Goal: Transaction & Acquisition: Purchase product/service

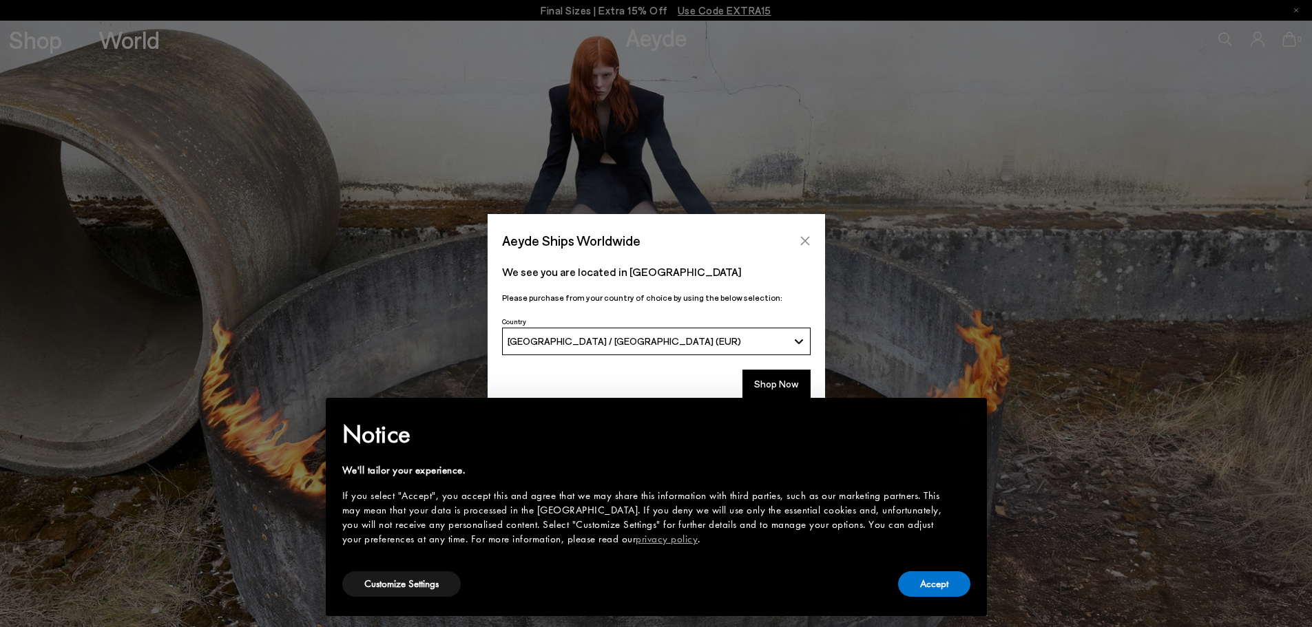
click at [809, 233] on button "Close" at bounding box center [805, 241] width 21 height 21
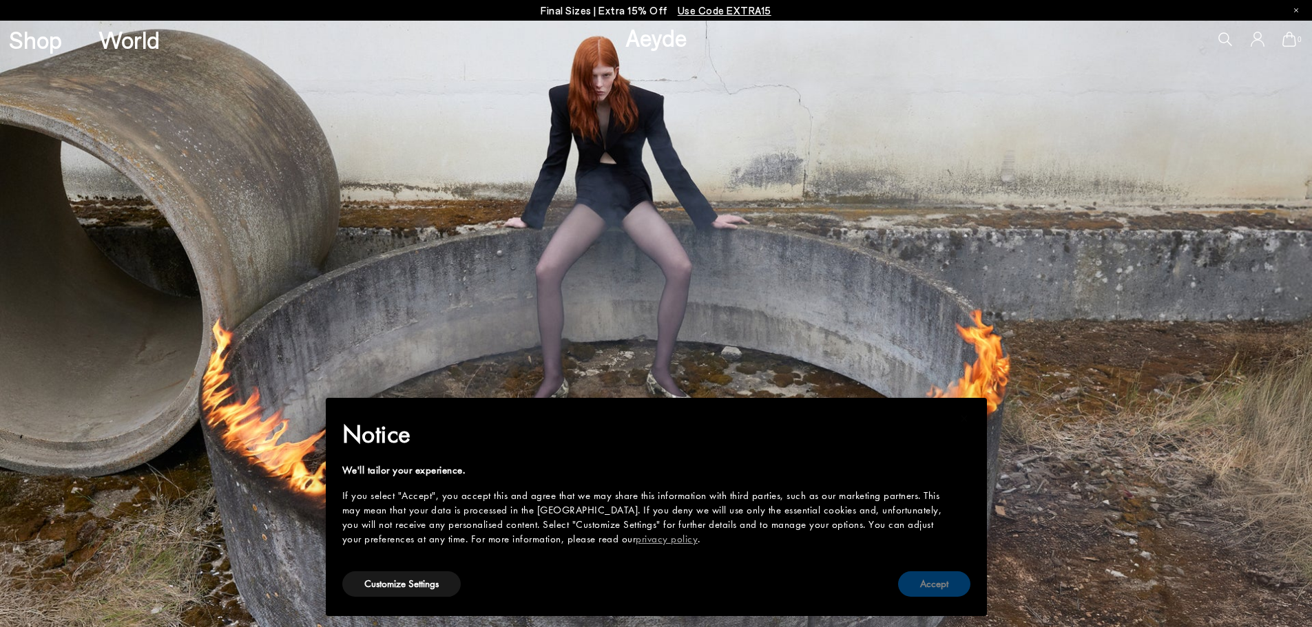
click at [951, 579] on button "Accept" at bounding box center [934, 584] width 72 height 25
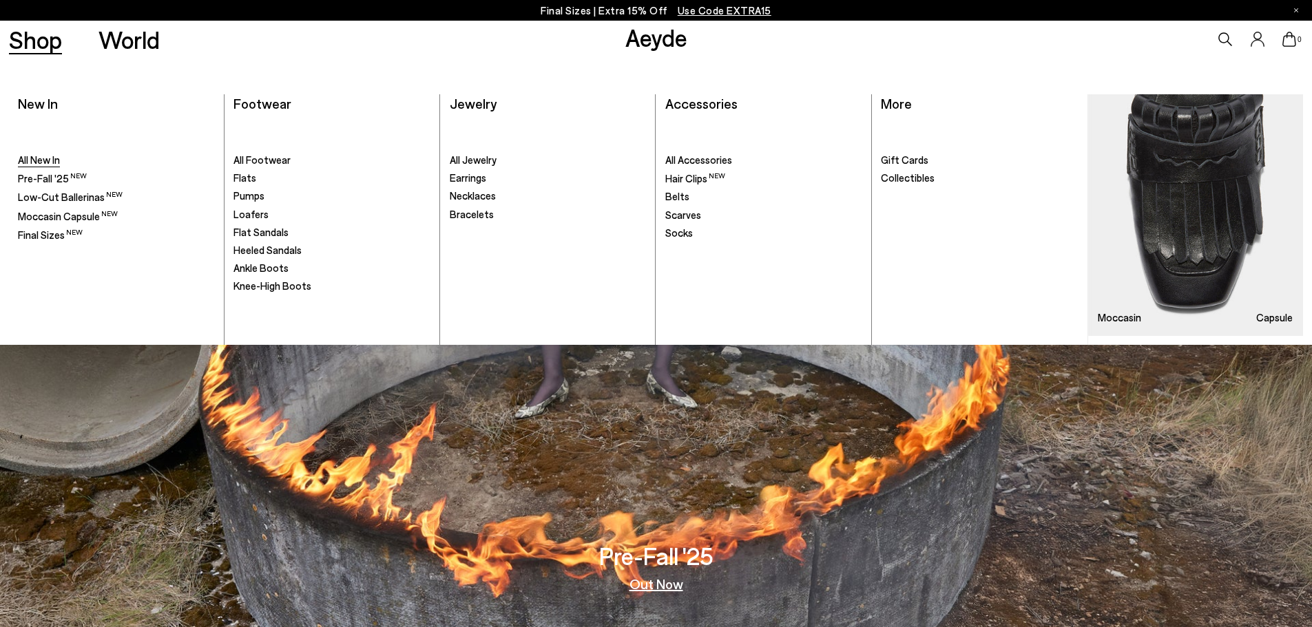
click at [41, 157] on span "All New In" at bounding box center [39, 160] width 42 height 12
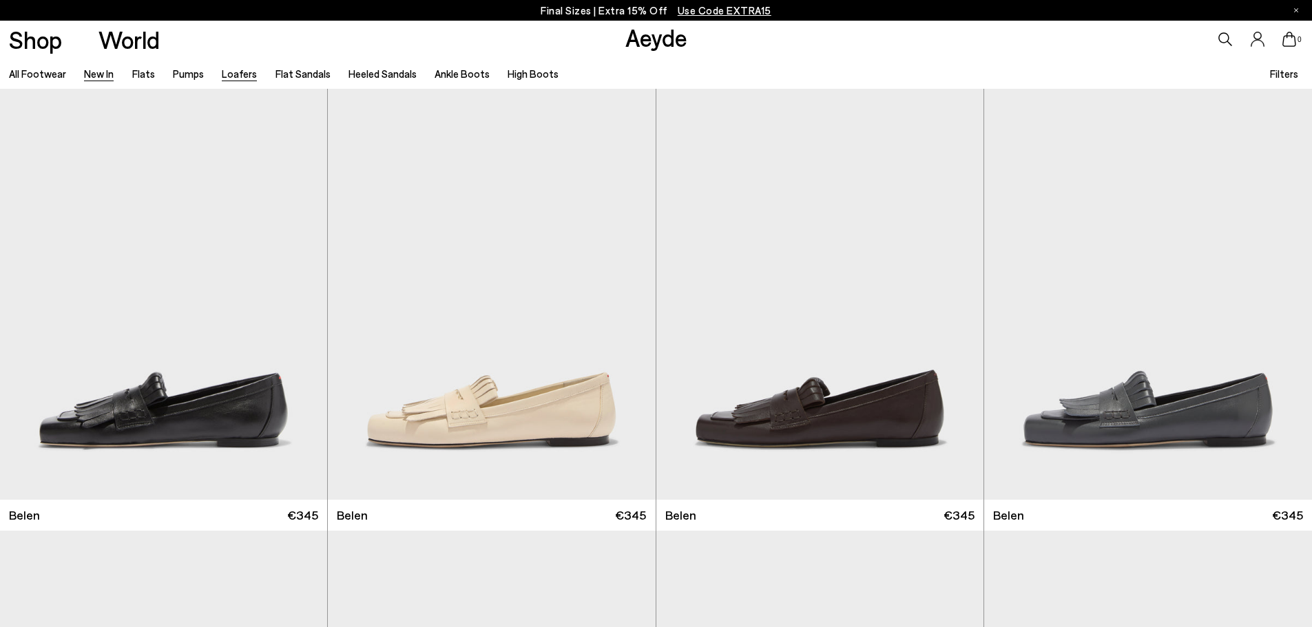
click at [222, 75] on link "Loafers" at bounding box center [239, 73] width 35 height 12
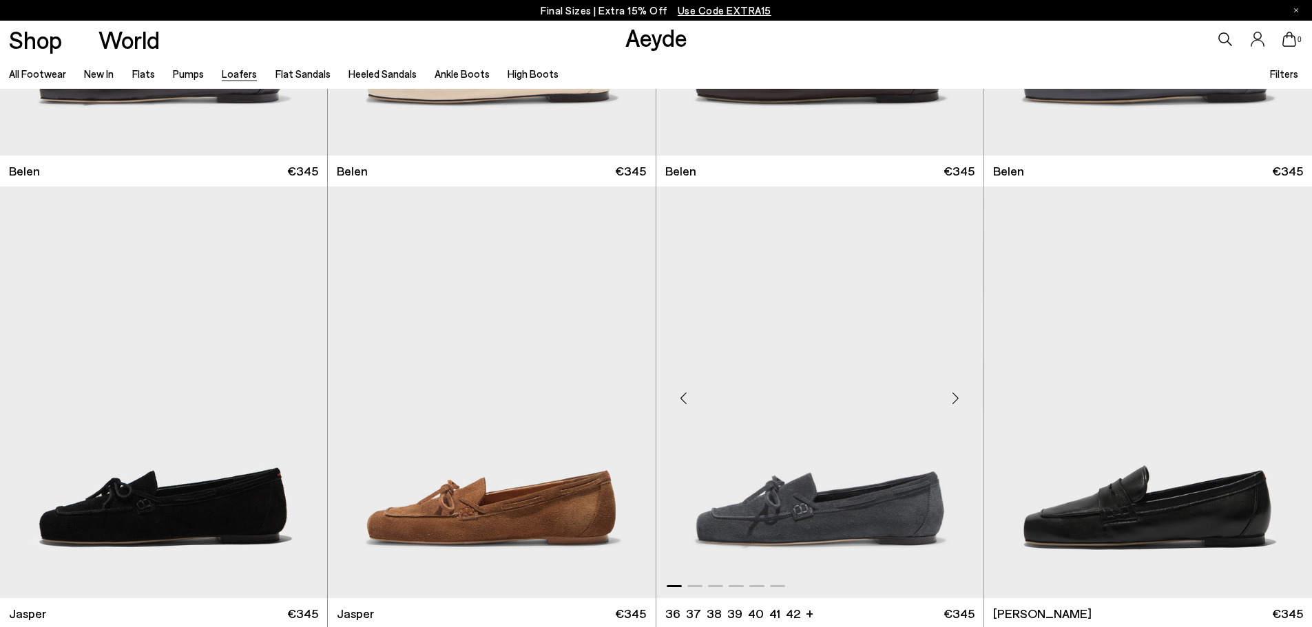
scroll to position [69, 0]
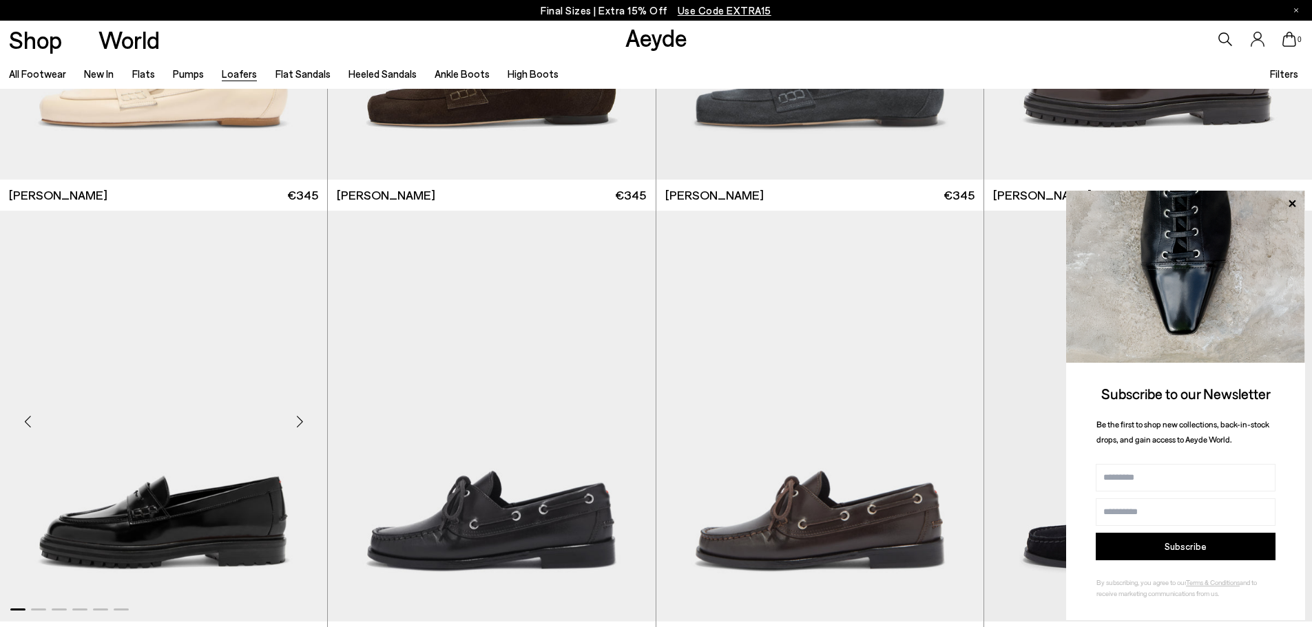
scroll to position [1315, 0]
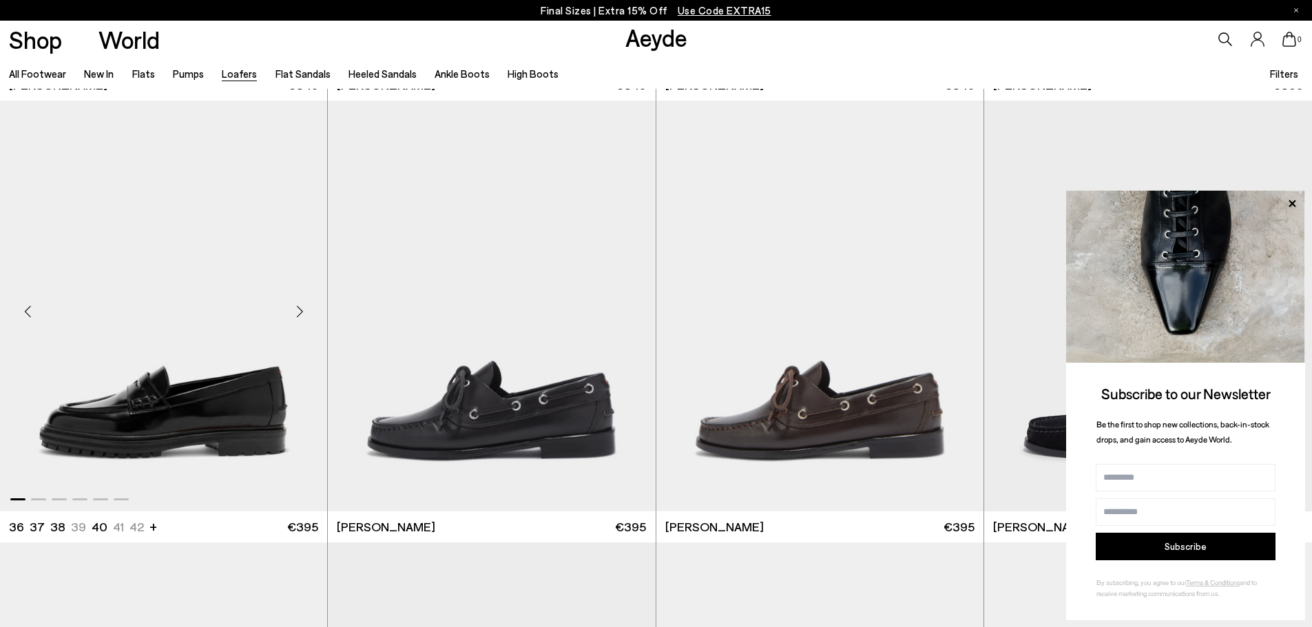
click at [228, 411] on img "1 / 6" at bounding box center [163, 306] width 327 height 411
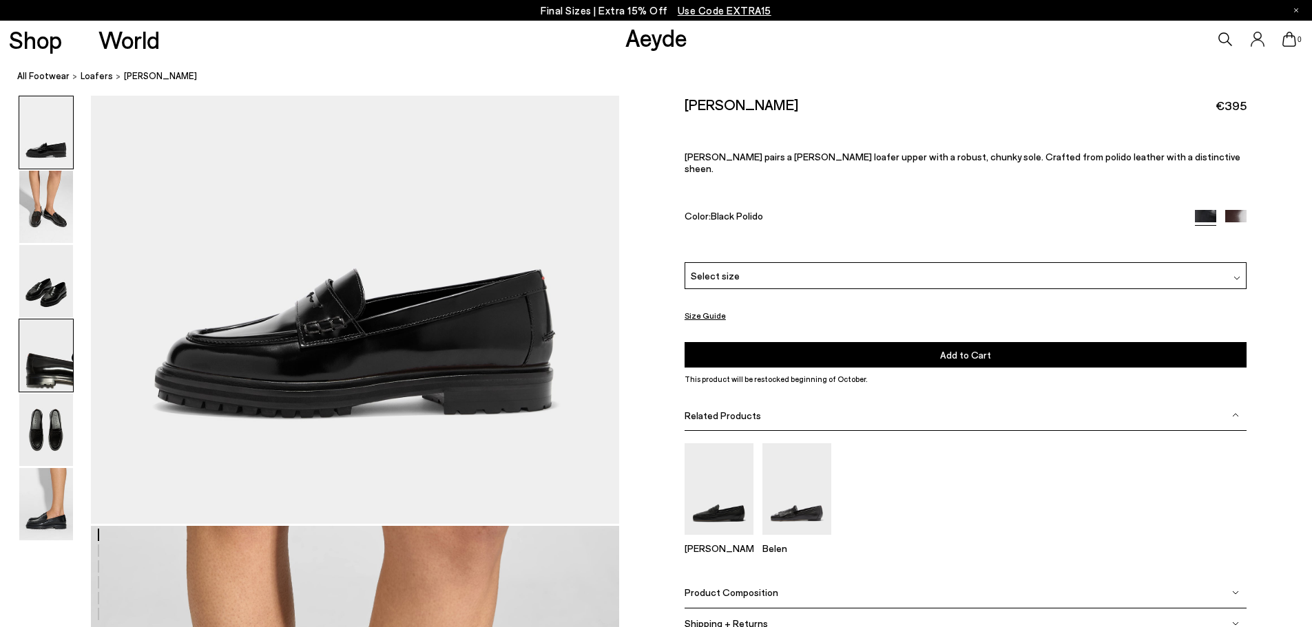
click at [39, 357] on img at bounding box center [46, 356] width 54 height 72
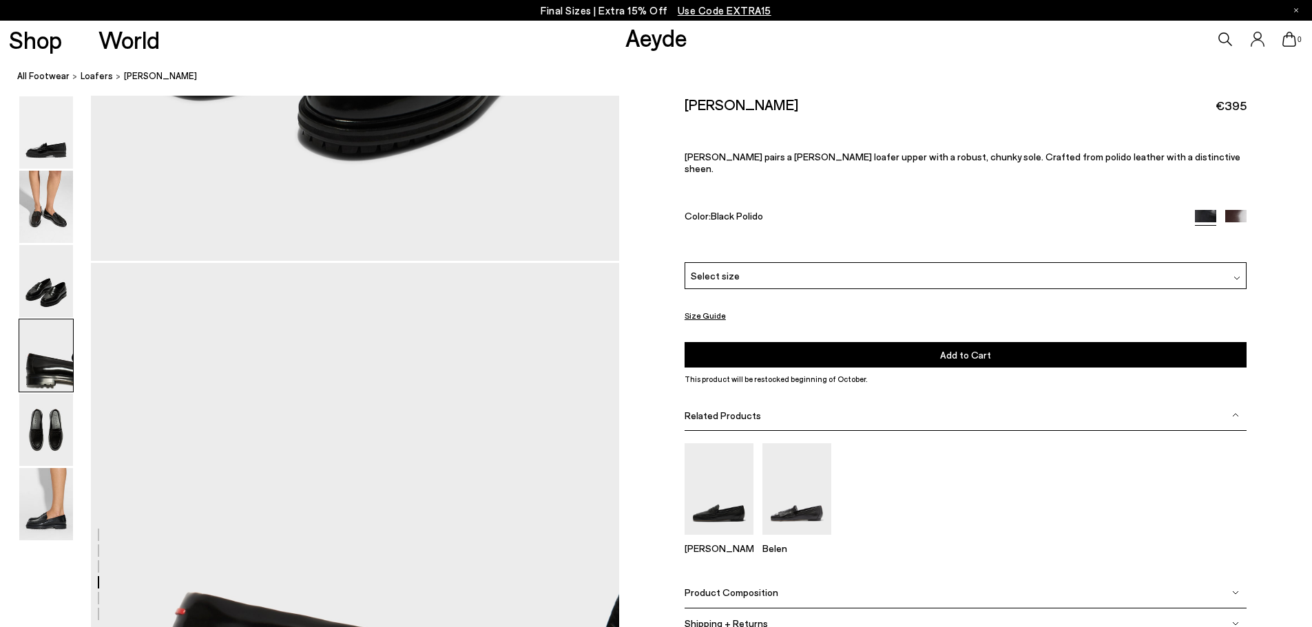
scroll to position [1706, 0]
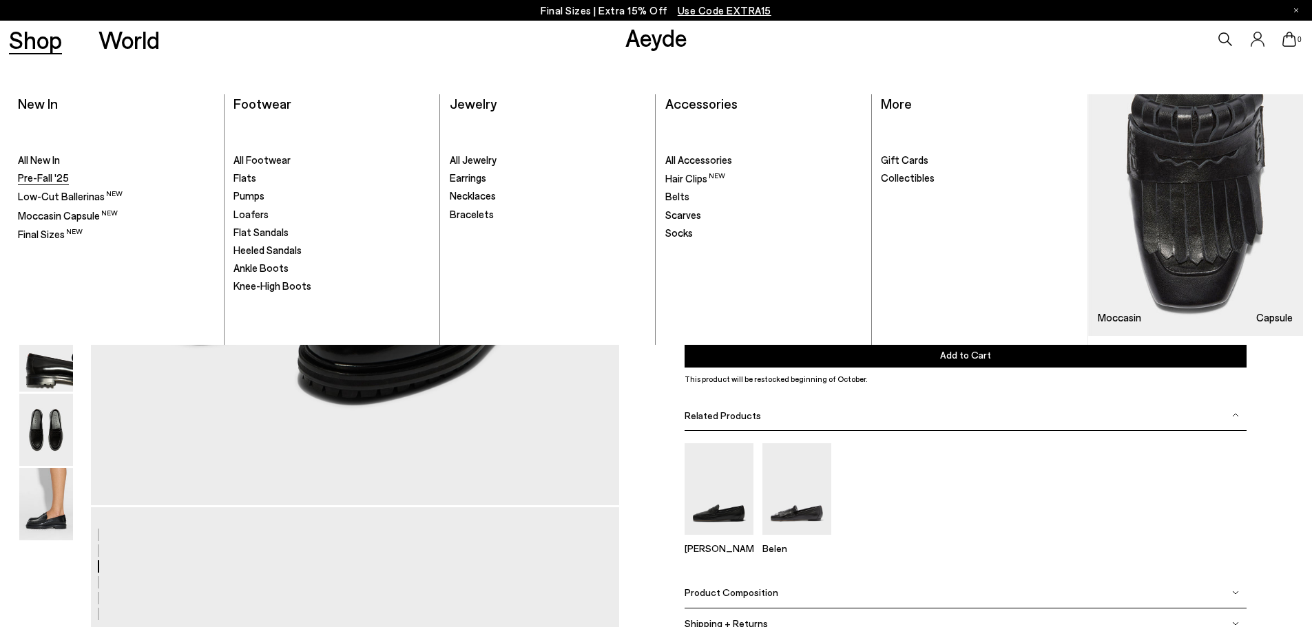
click at [33, 178] on span "Pre-Fall '25" at bounding box center [43, 177] width 51 height 12
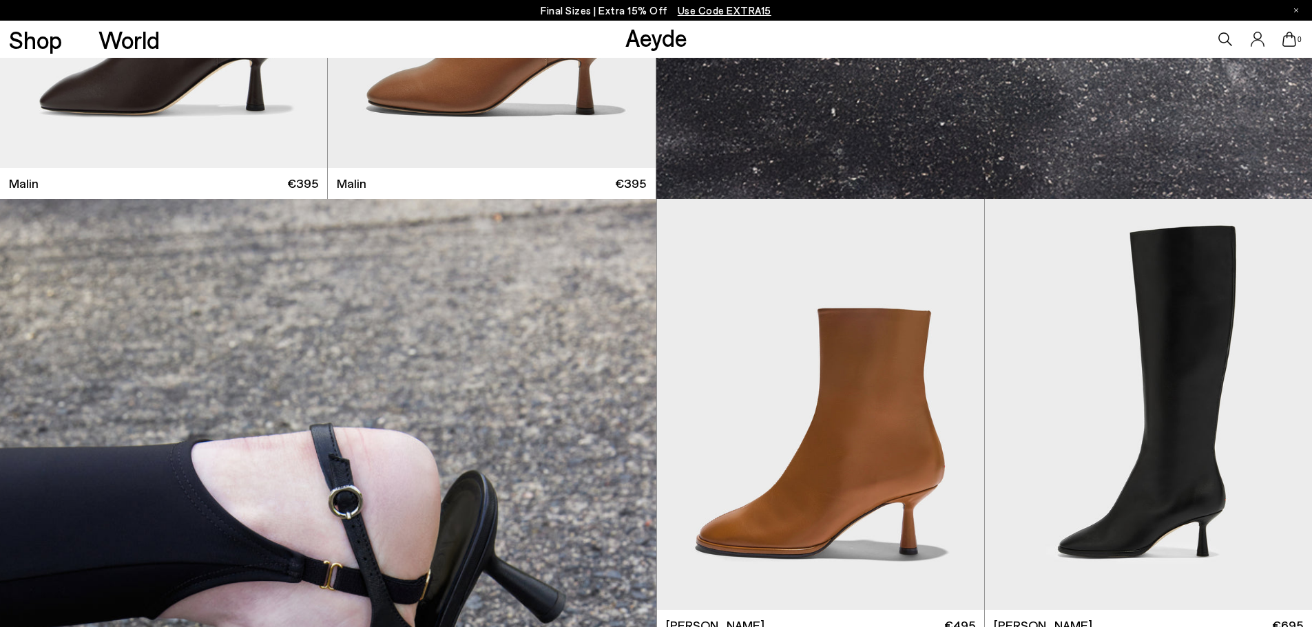
scroll to position [4752, 0]
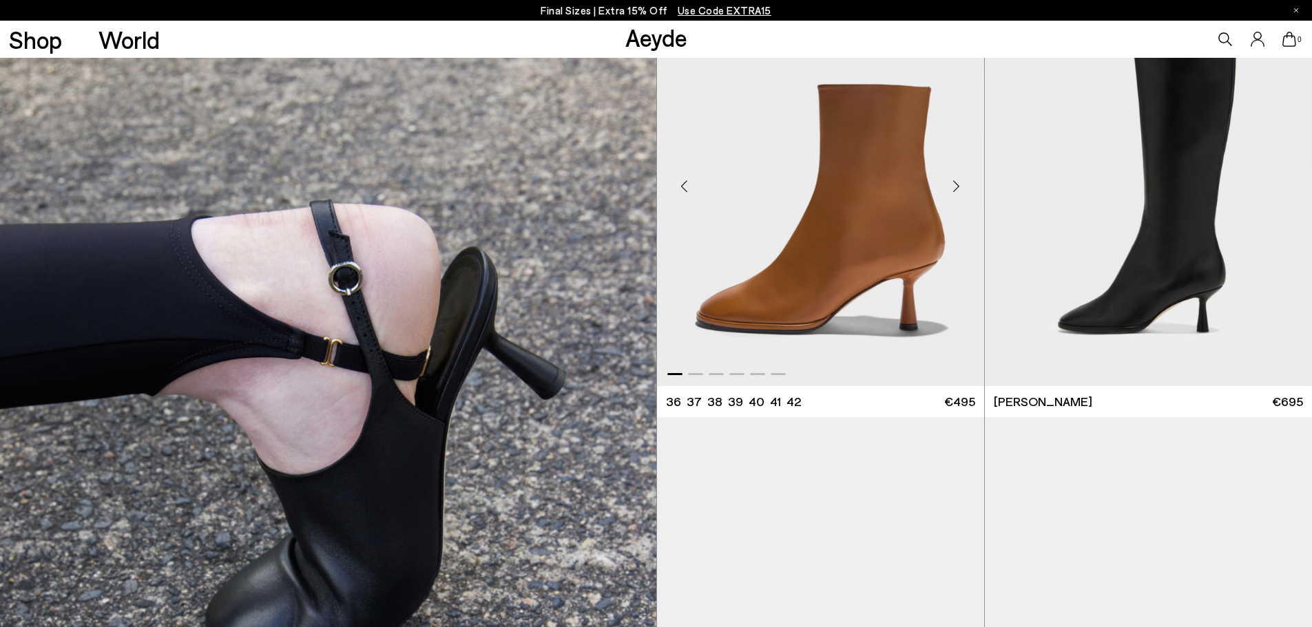
click at [891, 273] on img "1 / 6" at bounding box center [820, 180] width 327 height 411
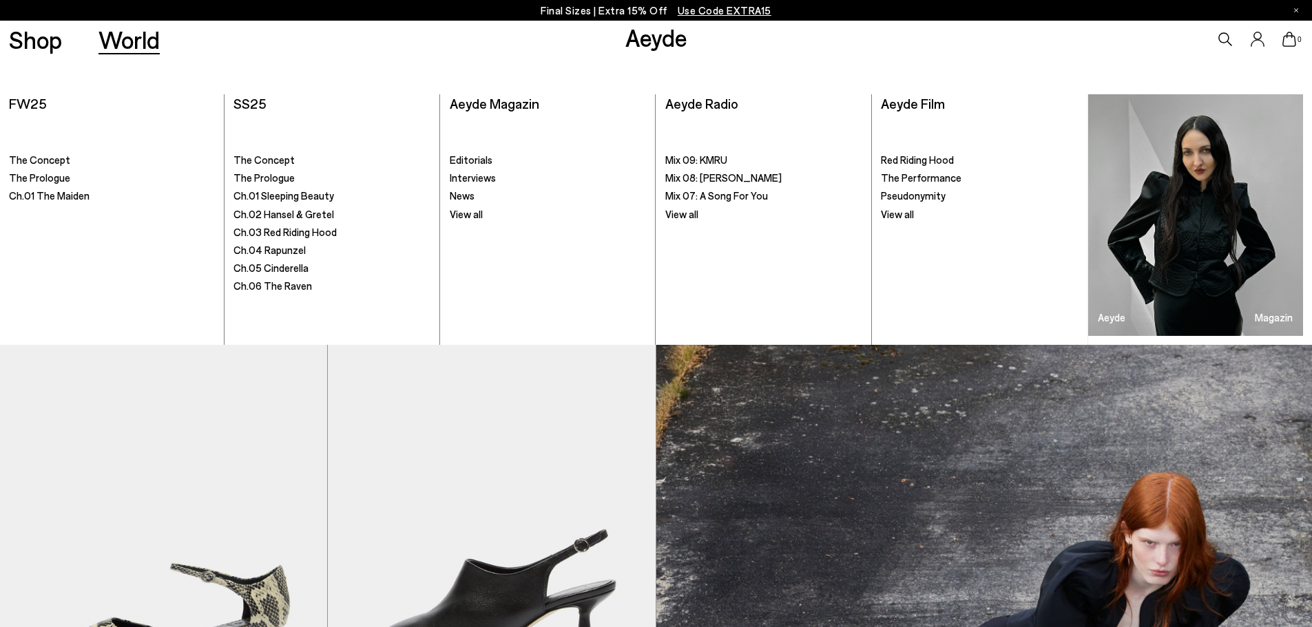
scroll to position [3375, 0]
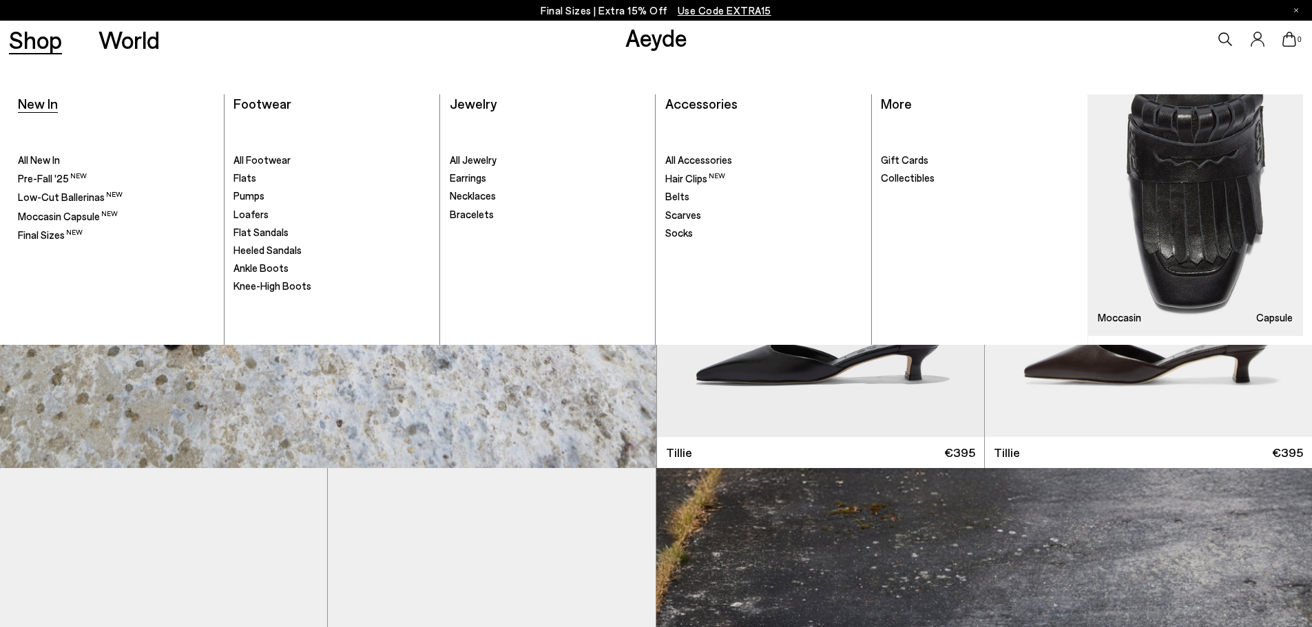
click at [23, 106] on span "New In" at bounding box center [38, 103] width 40 height 17
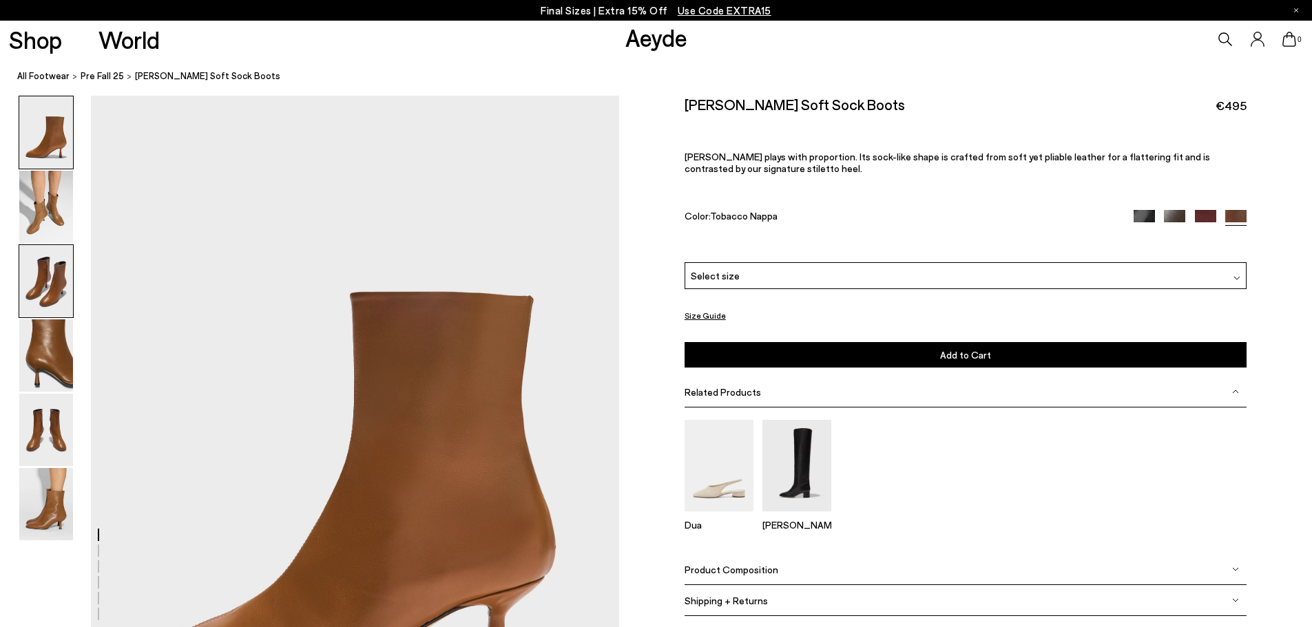
click at [43, 276] on img at bounding box center [46, 281] width 54 height 72
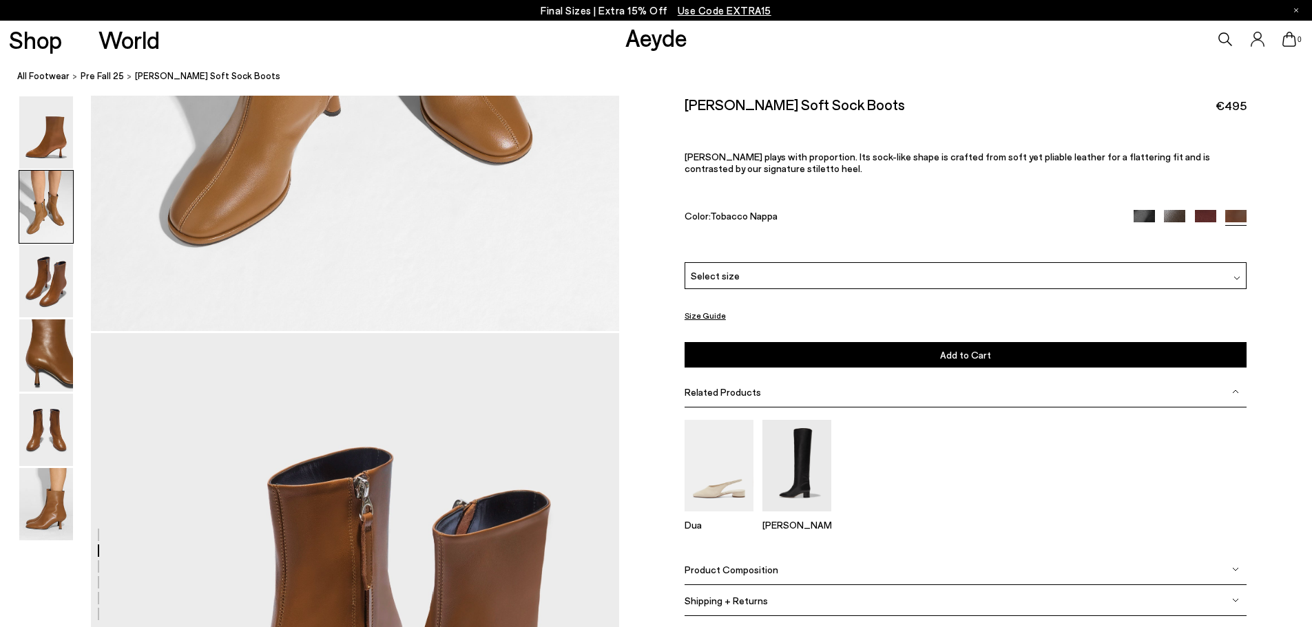
click at [32, 218] on img at bounding box center [46, 207] width 54 height 72
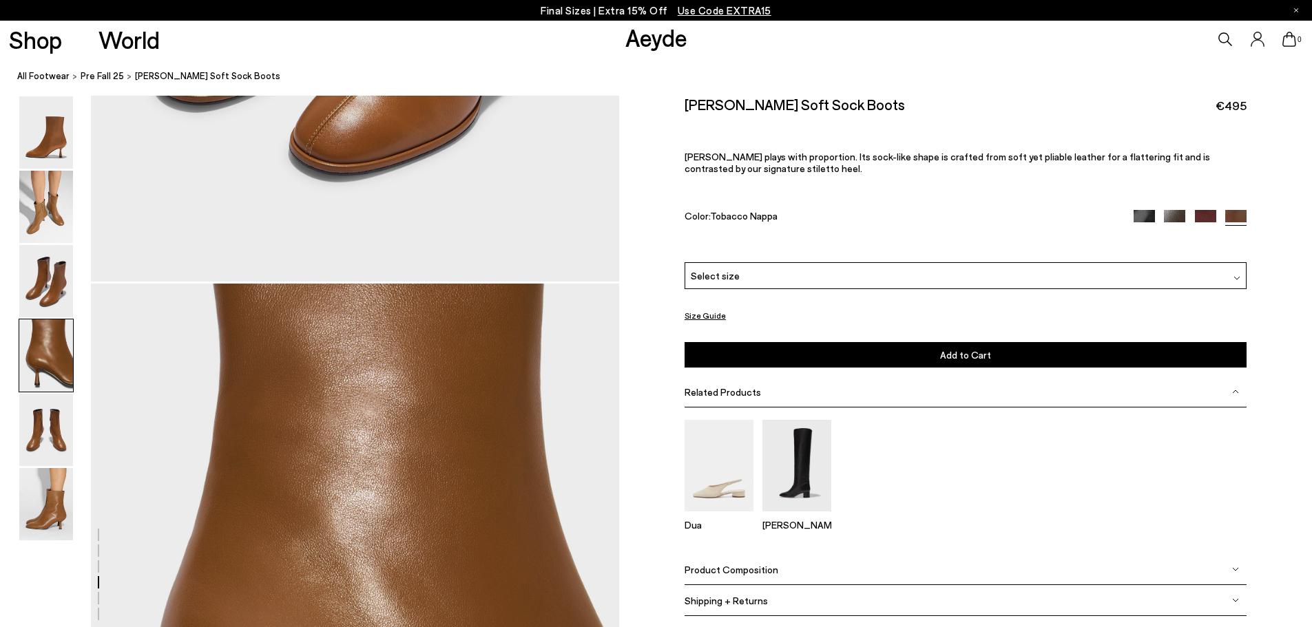
scroll to position [2016, 0]
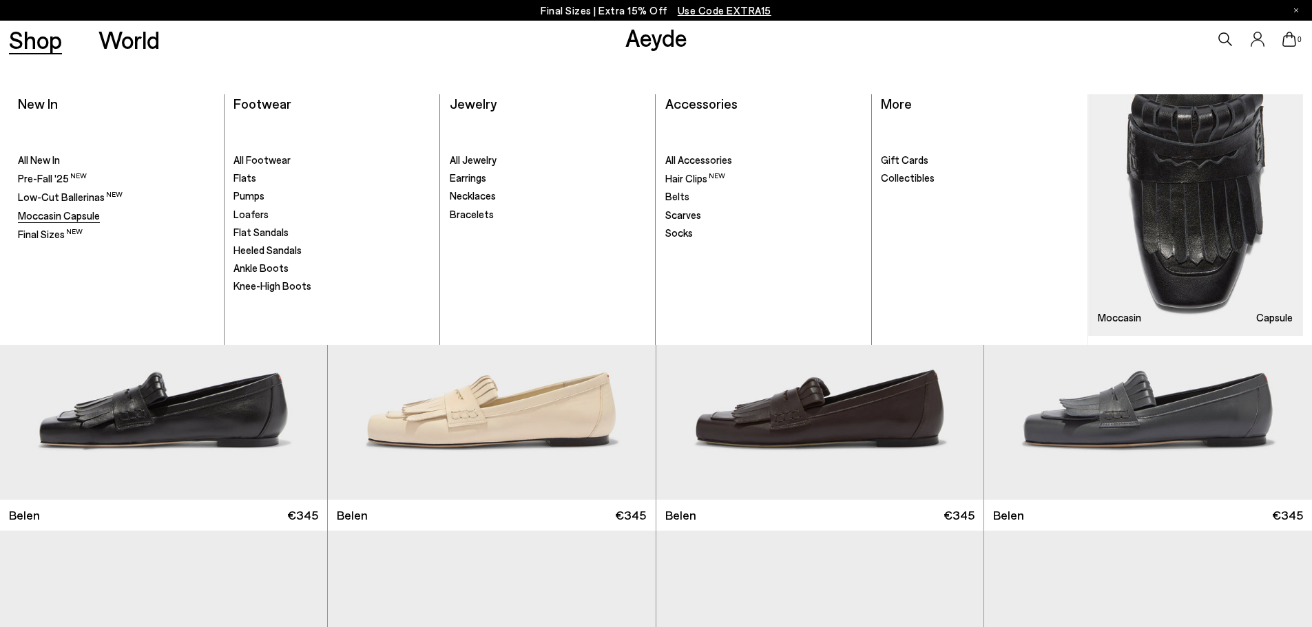
click at [57, 215] on span "Moccasin Capsule" at bounding box center [59, 215] width 82 height 12
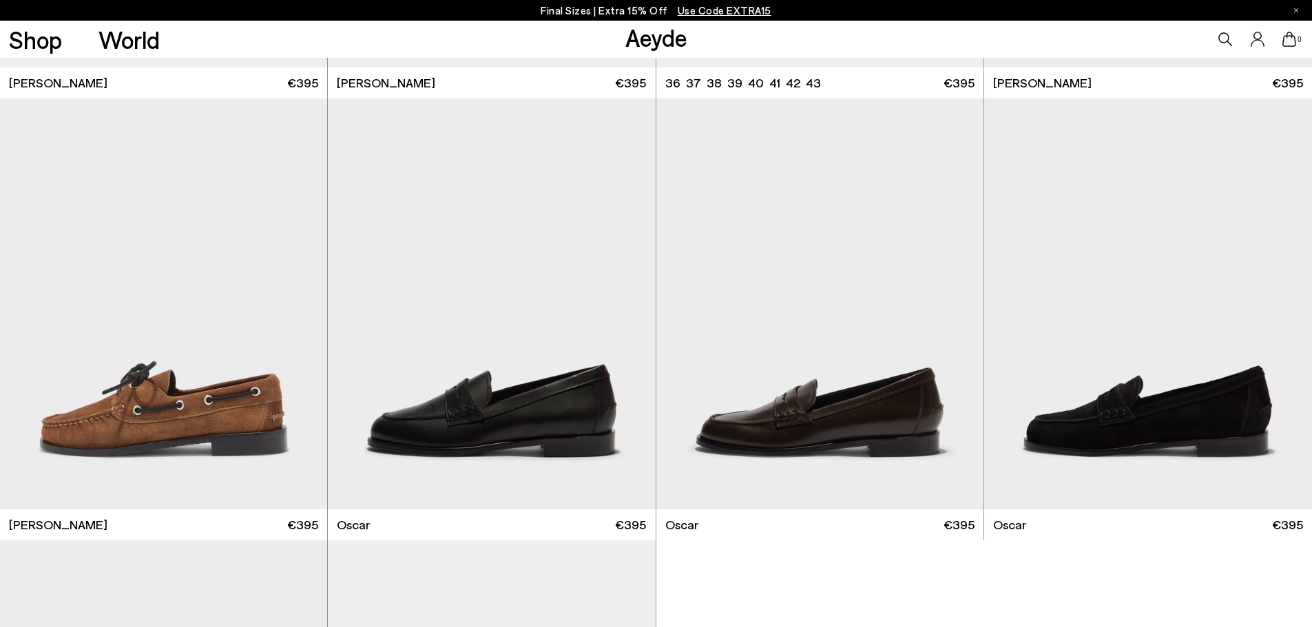
scroll to position [2204, 0]
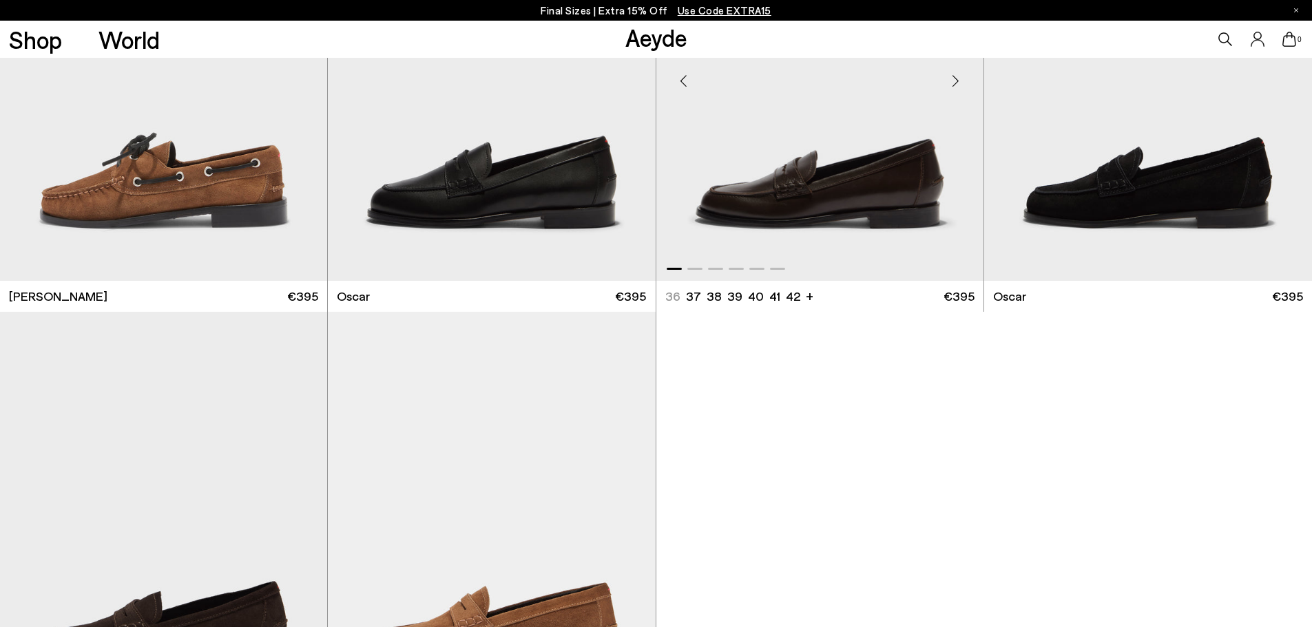
click at [937, 195] on img "1 / 6" at bounding box center [819, 75] width 327 height 411
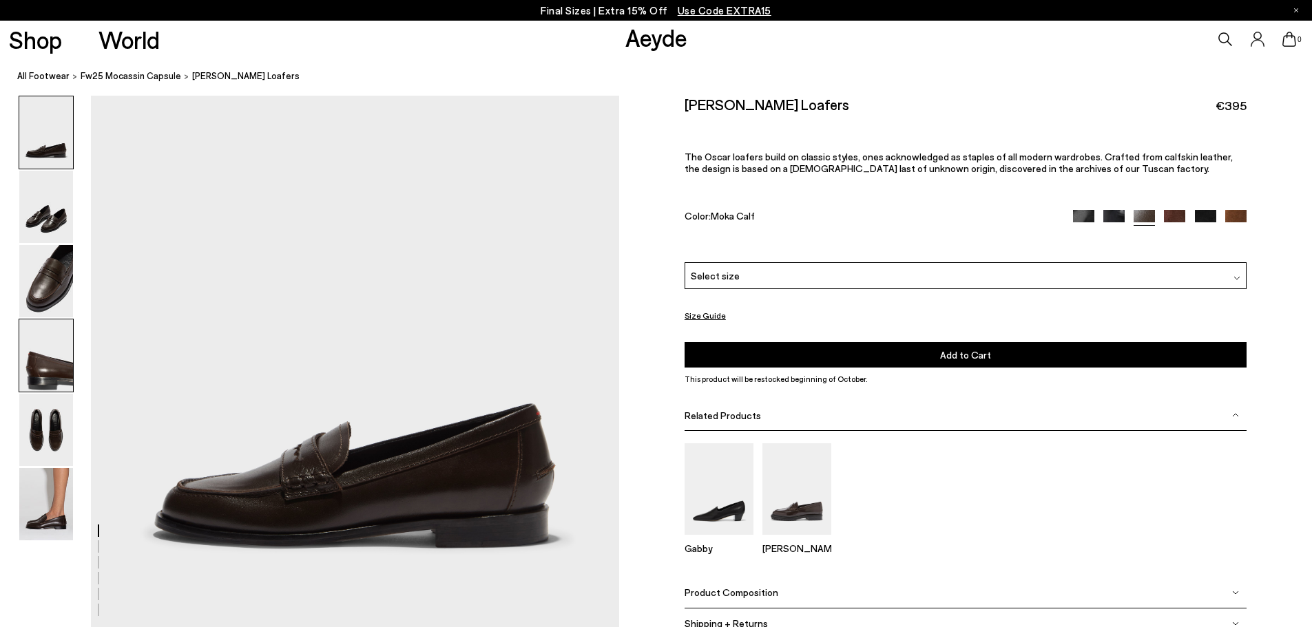
click at [46, 349] on img at bounding box center [46, 356] width 54 height 72
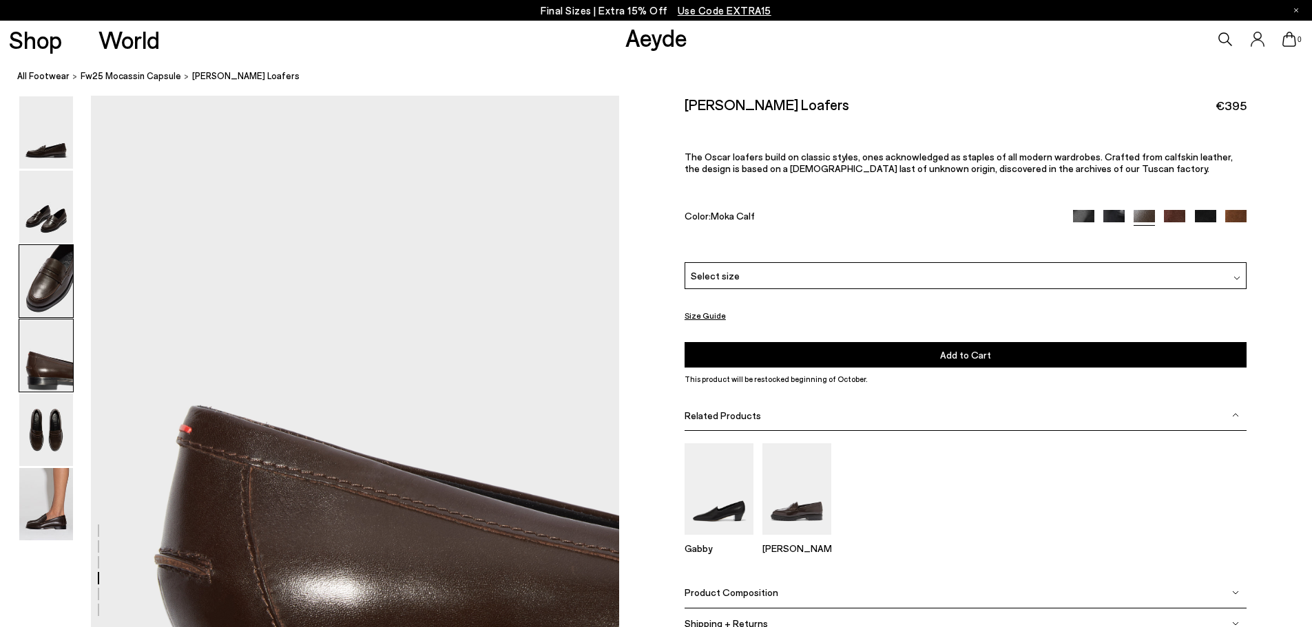
click at [58, 253] on img at bounding box center [46, 281] width 54 height 72
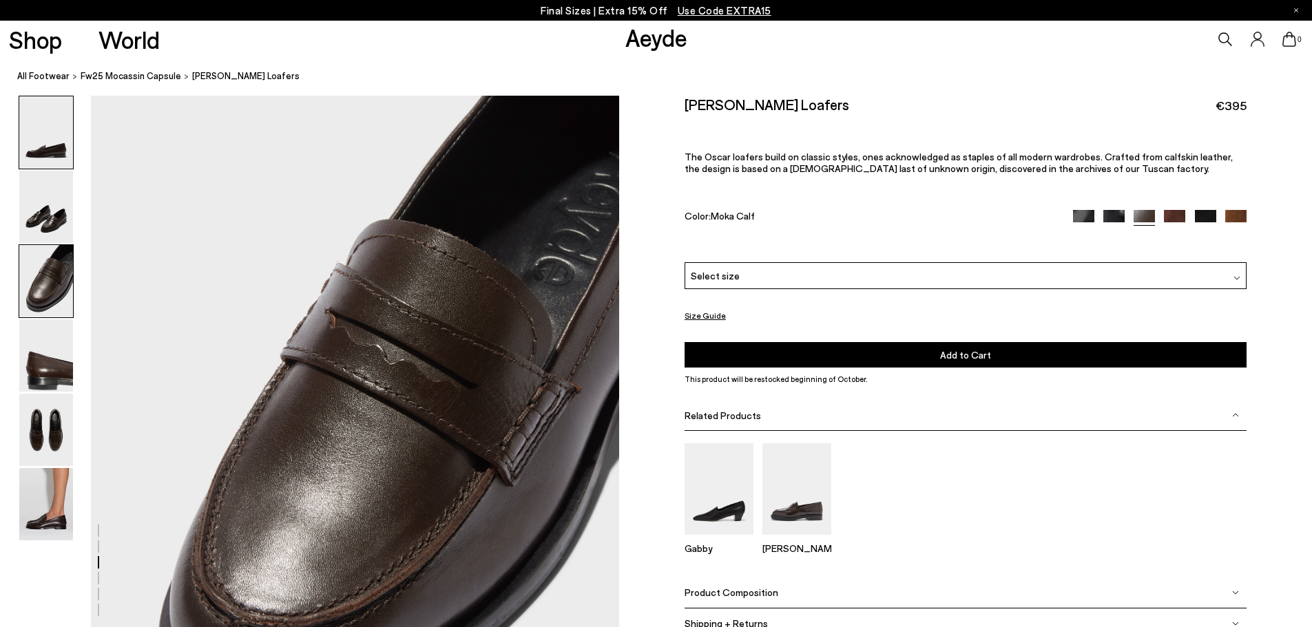
click at [46, 158] on img at bounding box center [46, 132] width 54 height 72
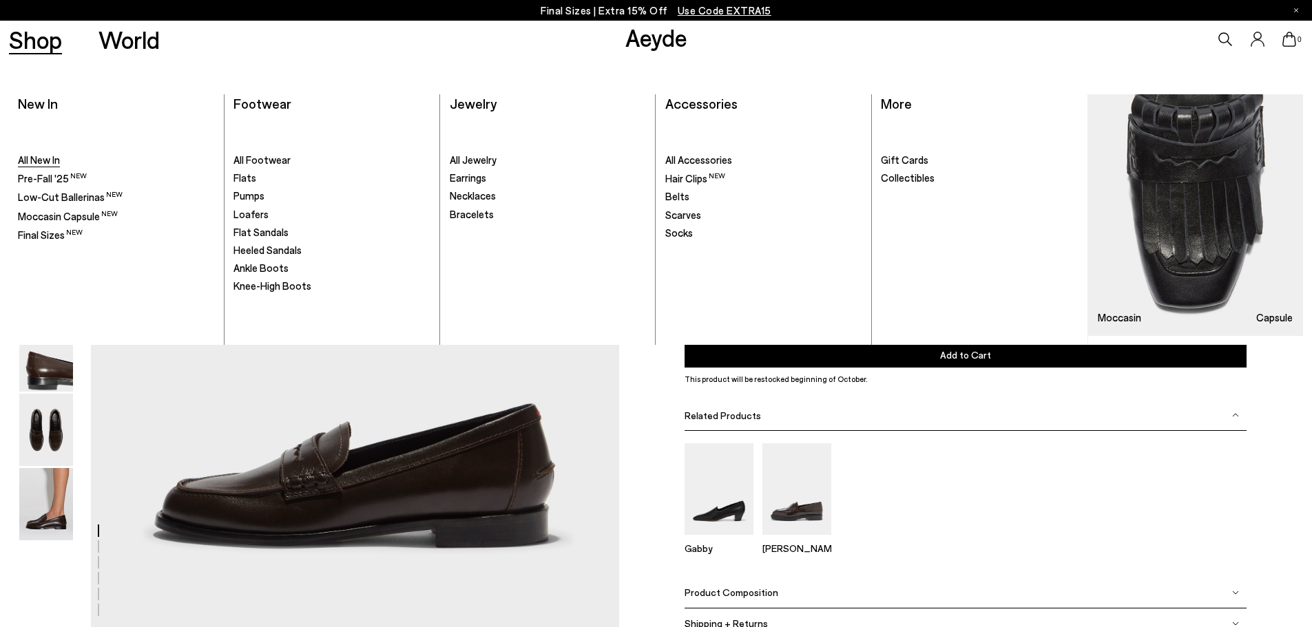
click at [41, 161] on span "All New In" at bounding box center [39, 160] width 42 height 12
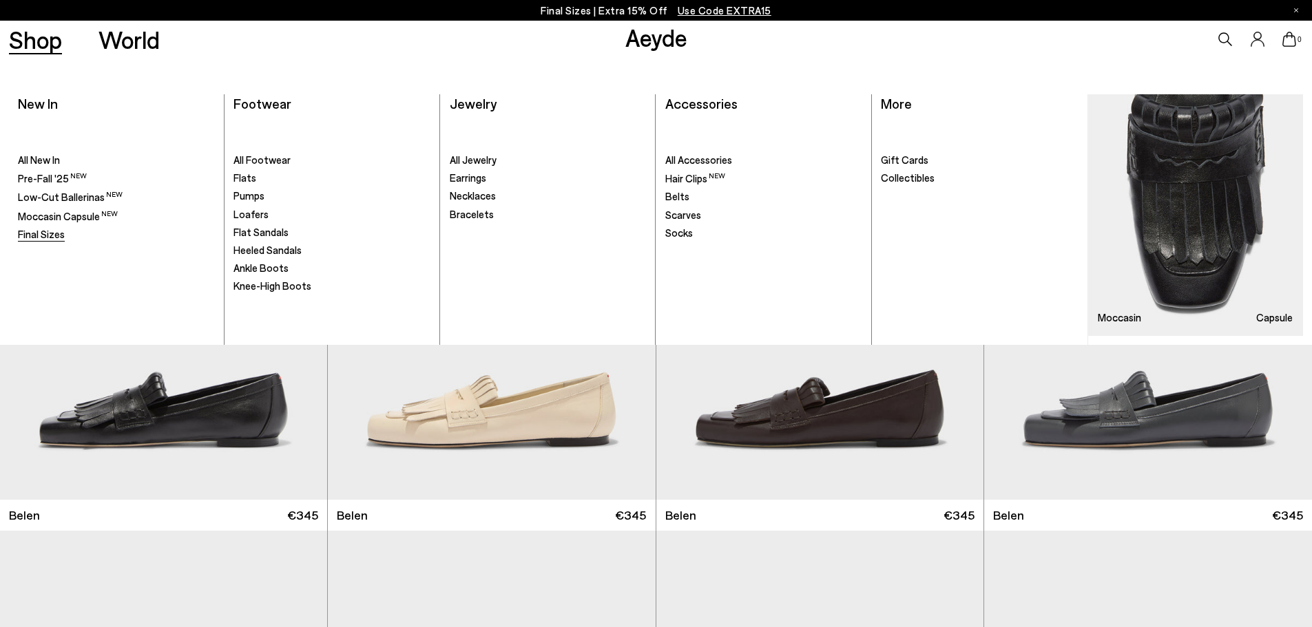
click at [52, 235] on span "Final Sizes" at bounding box center [41, 234] width 47 height 12
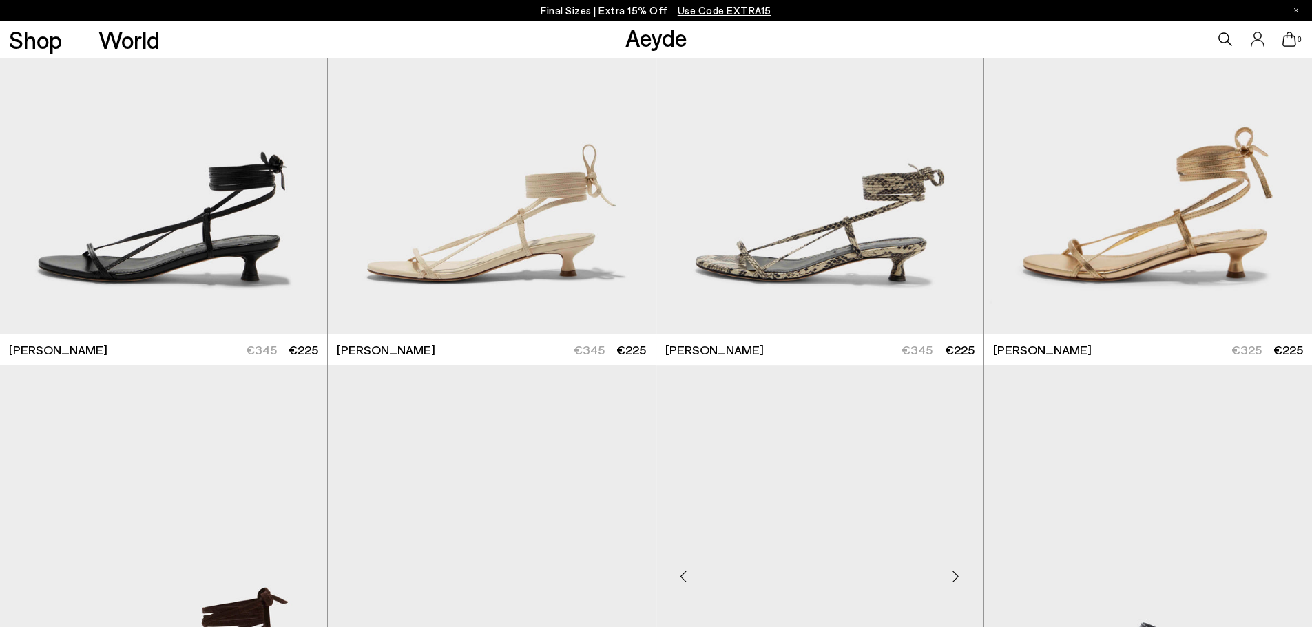
scroll to position [758, 0]
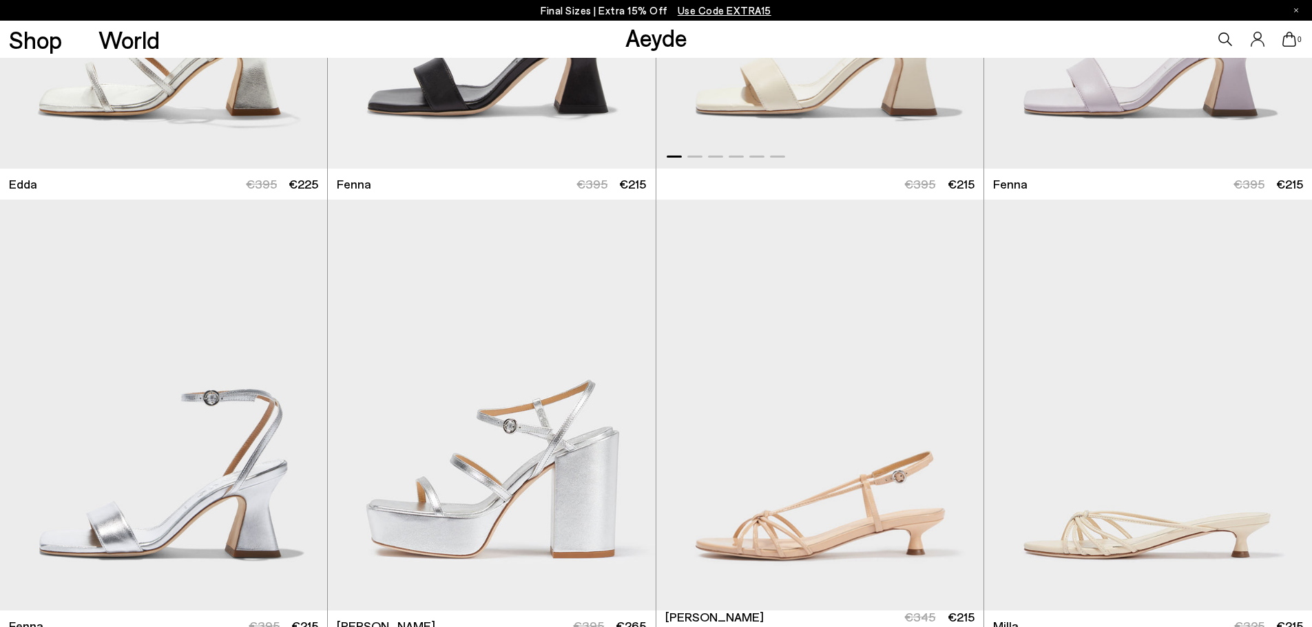
scroll to position [6887, 0]
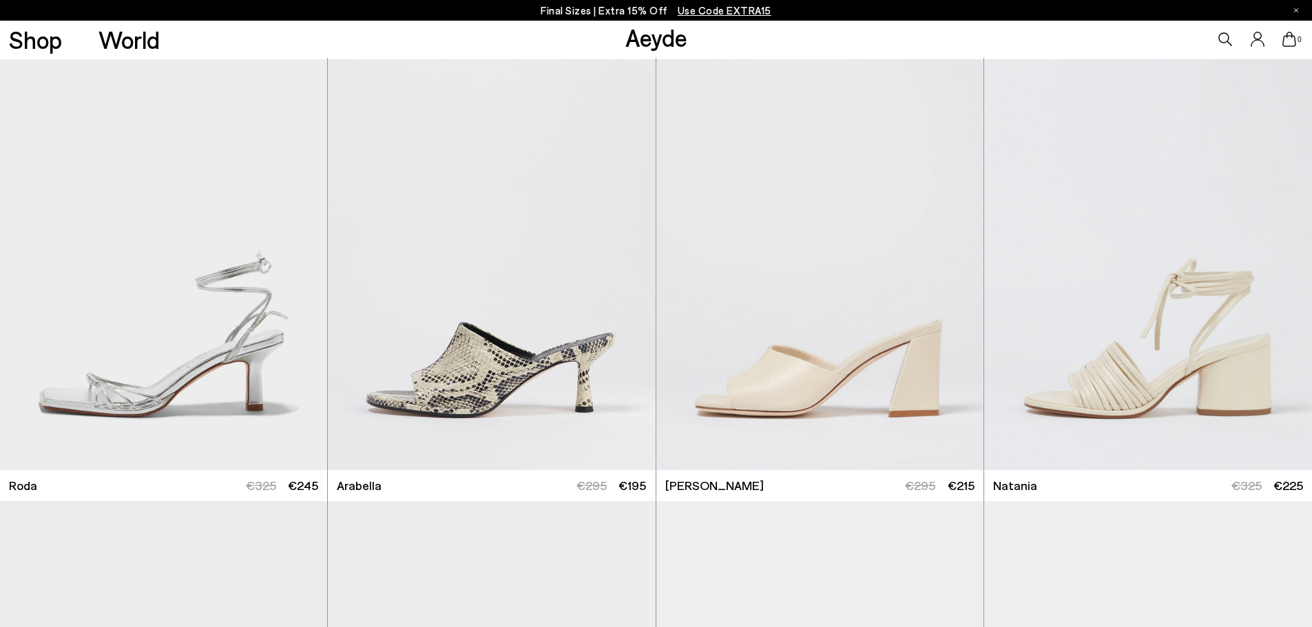
scroll to position [7714, 0]
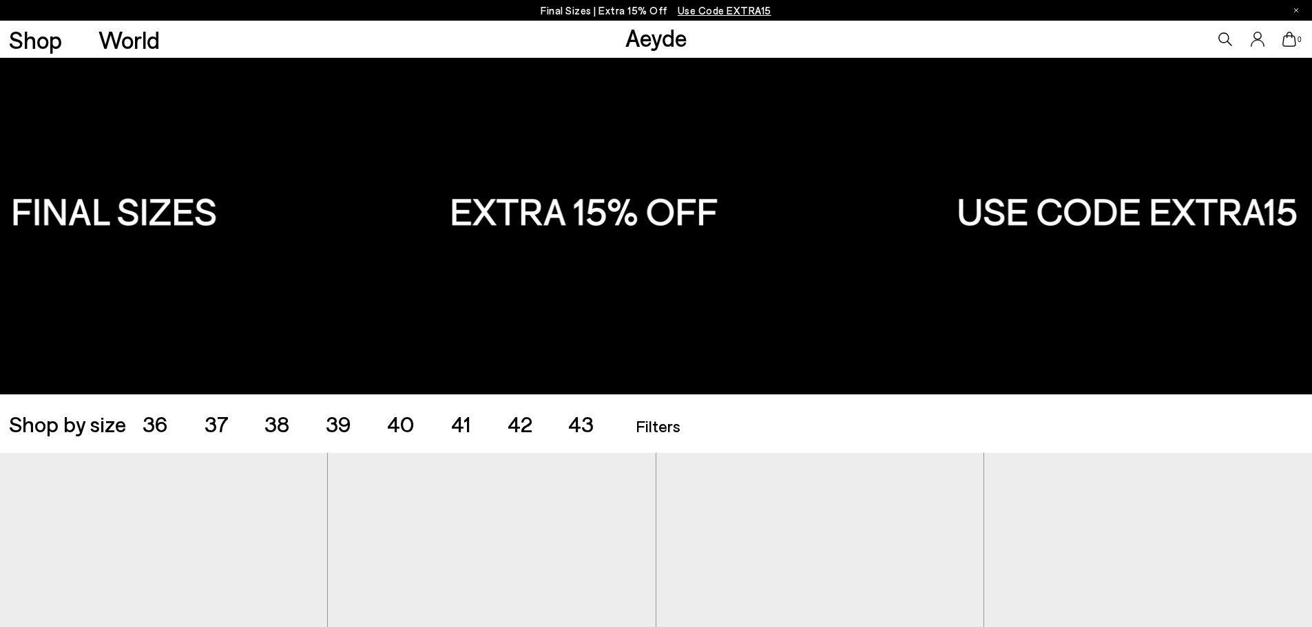
scroll to position [373, 0]
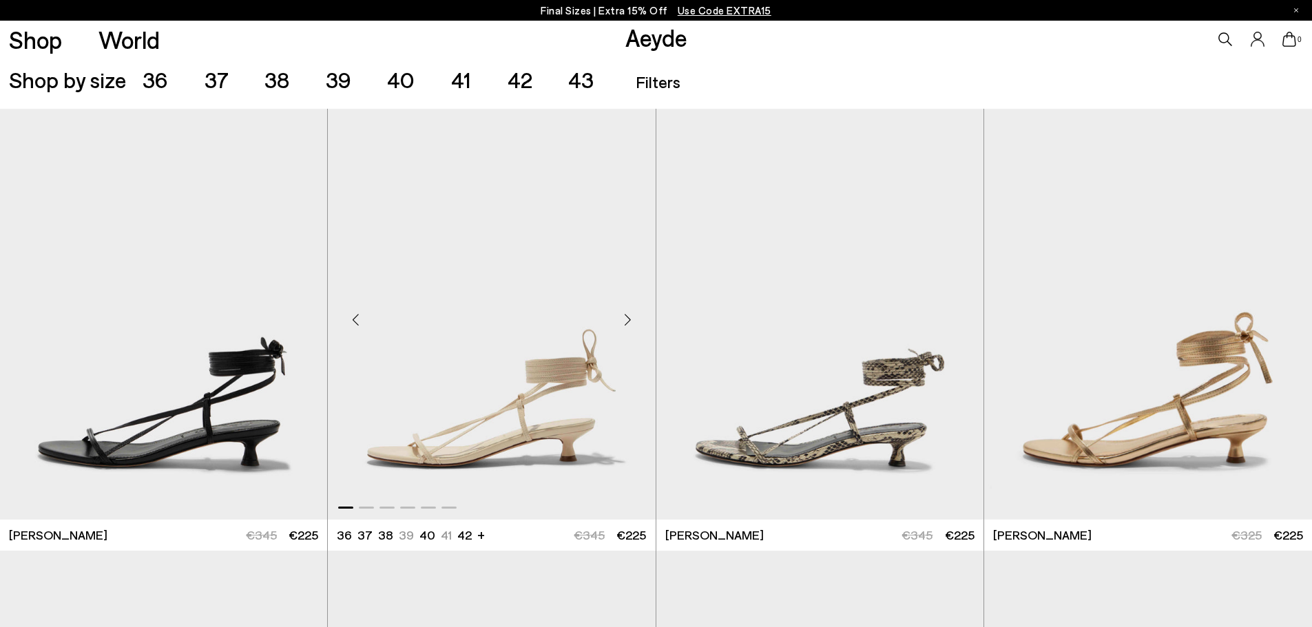
click at [575, 420] on img "1 / 6" at bounding box center [491, 314] width 327 height 411
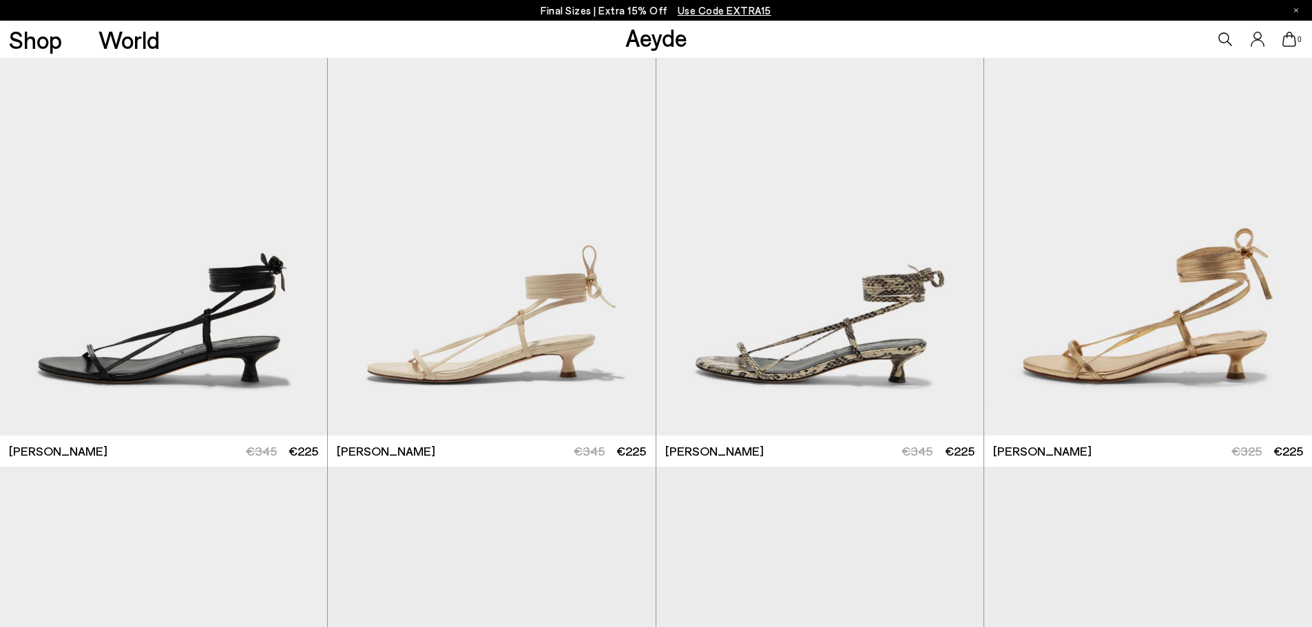
scroll to position [718, 0]
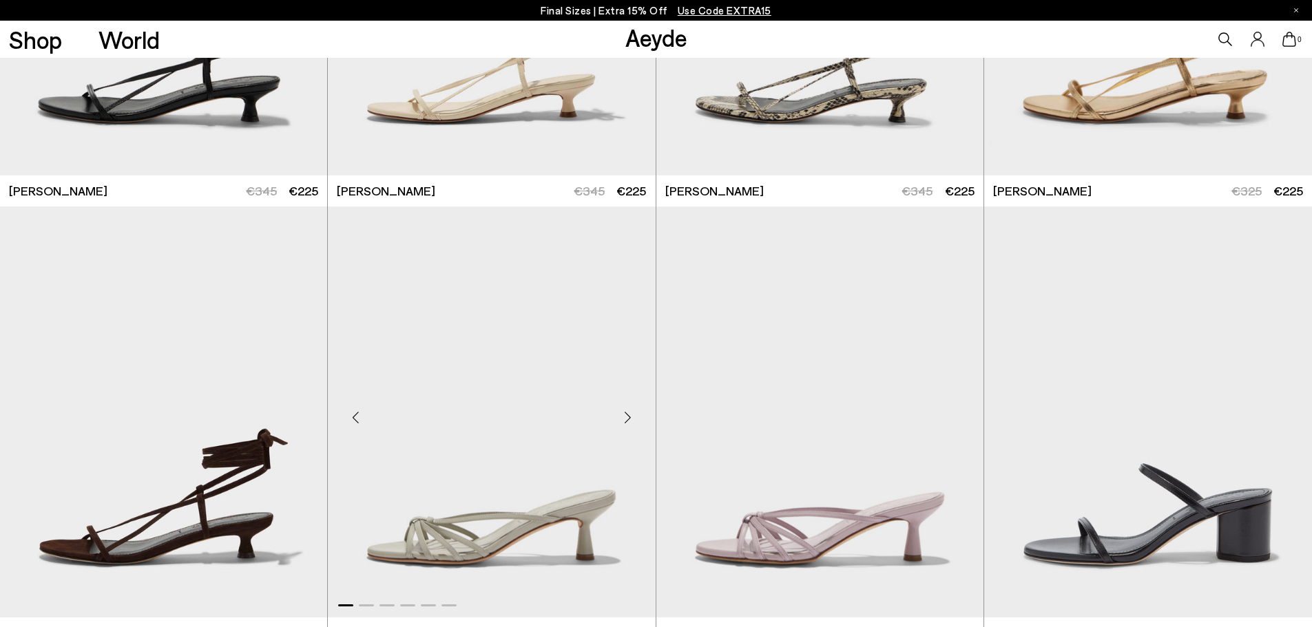
click at [574, 522] on img "1 / 6" at bounding box center [491, 412] width 327 height 411
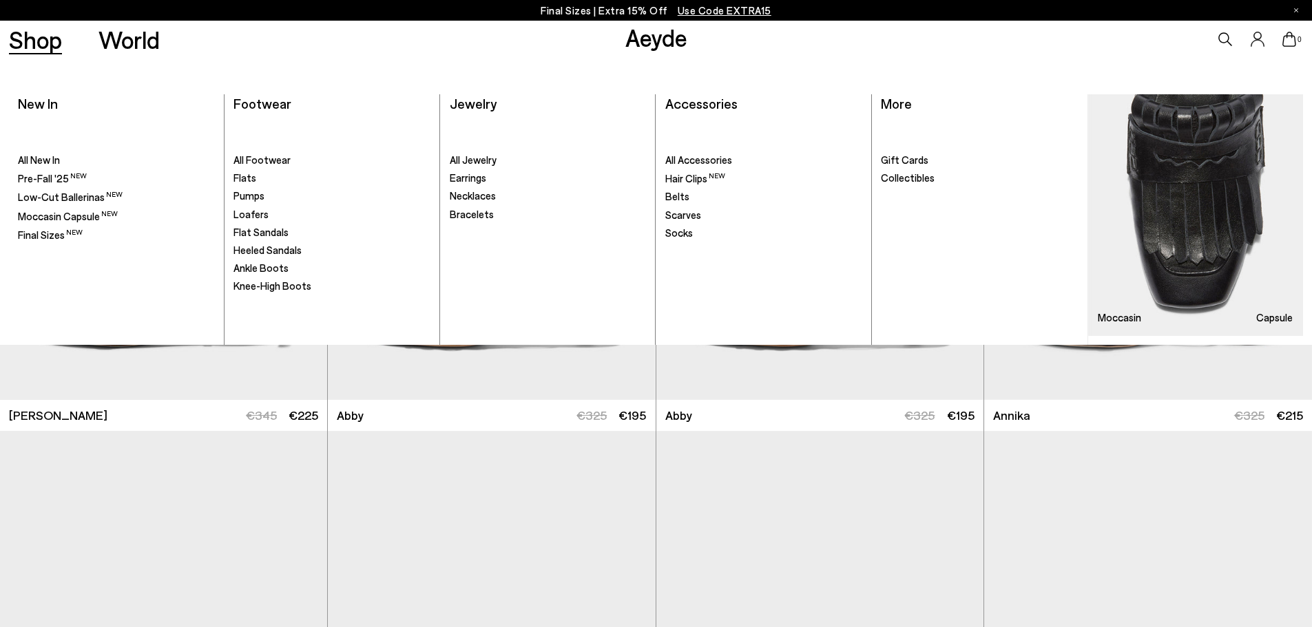
scroll to position [855, 0]
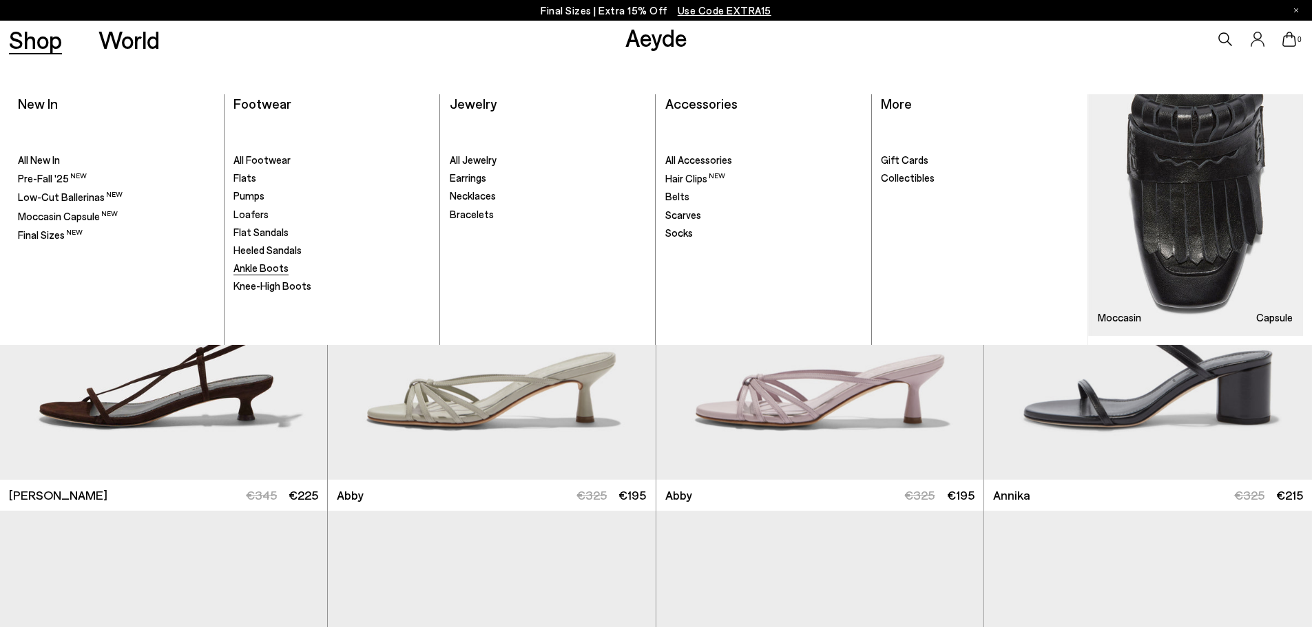
click at [261, 266] on span "Ankle Boots" at bounding box center [260, 268] width 55 height 12
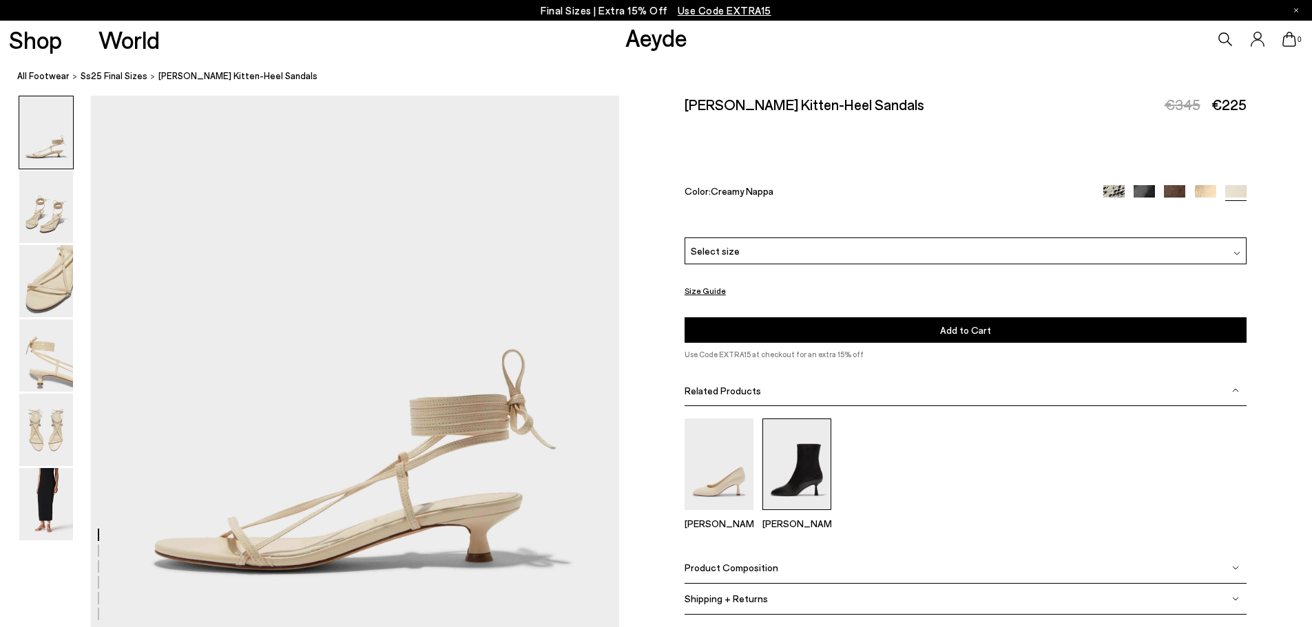
scroll to position [138, 0]
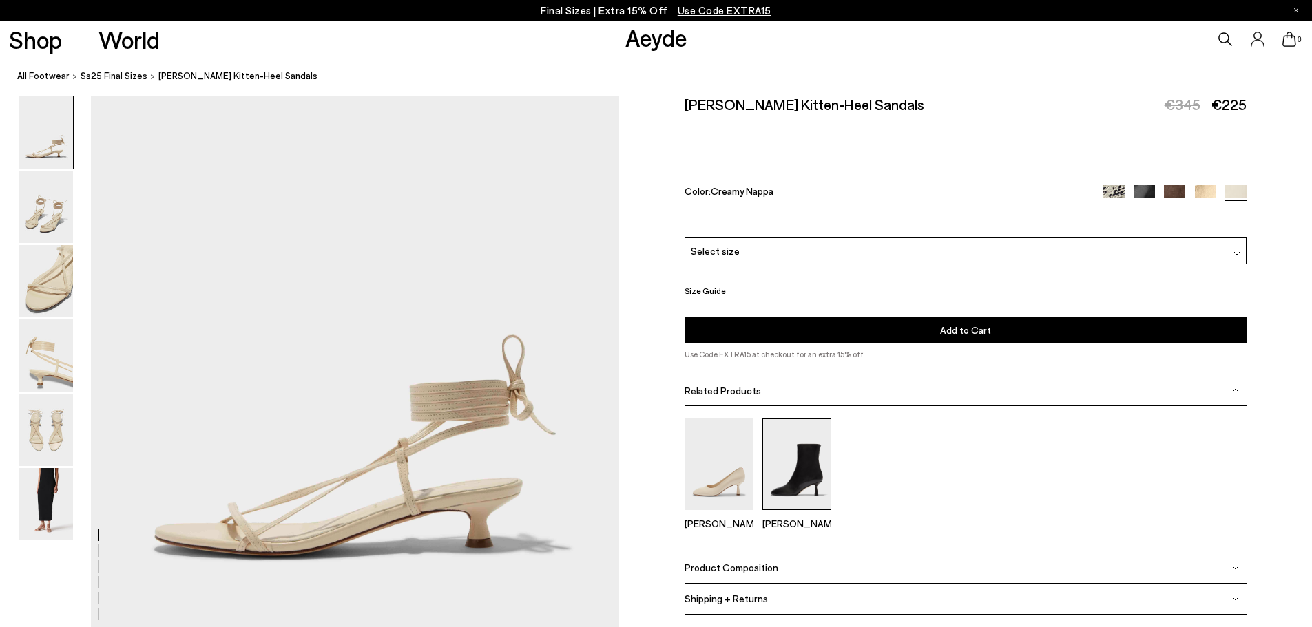
click at [785, 475] on img at bounding box center [796, 464] width 69 height 92
click at [67, 444] on img at bounding box center [46, 430] width 54 height 72
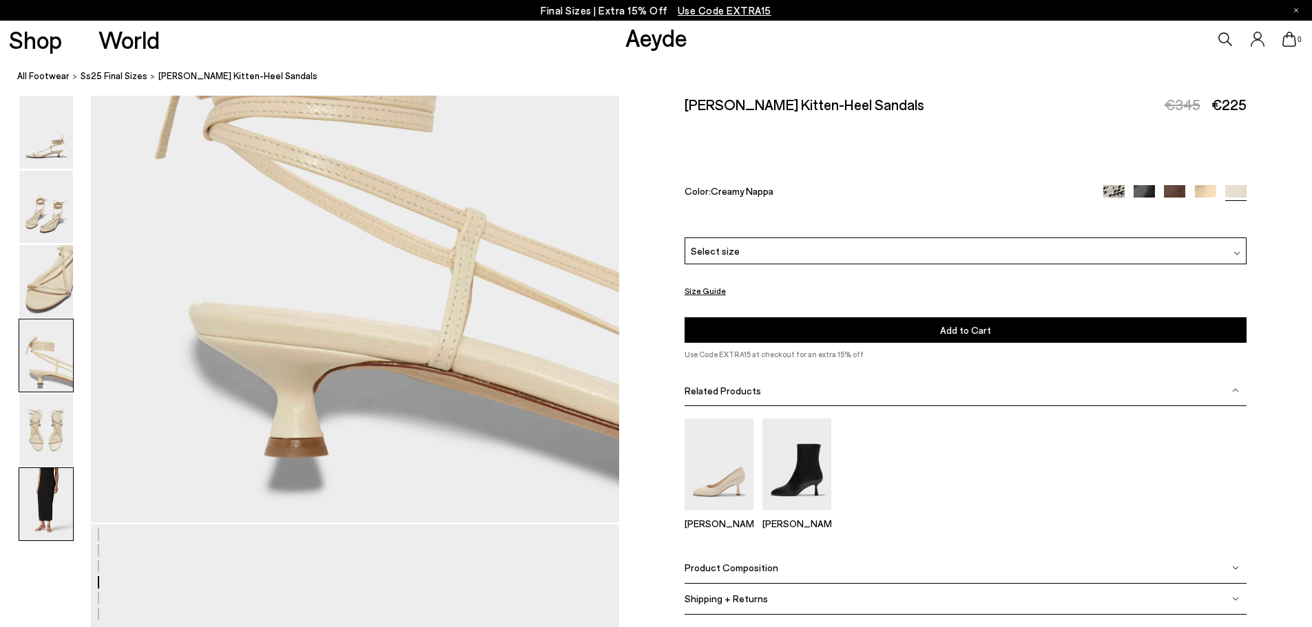
click at [33, 506] on img at bounding box center [46, 504] width 54 height 72
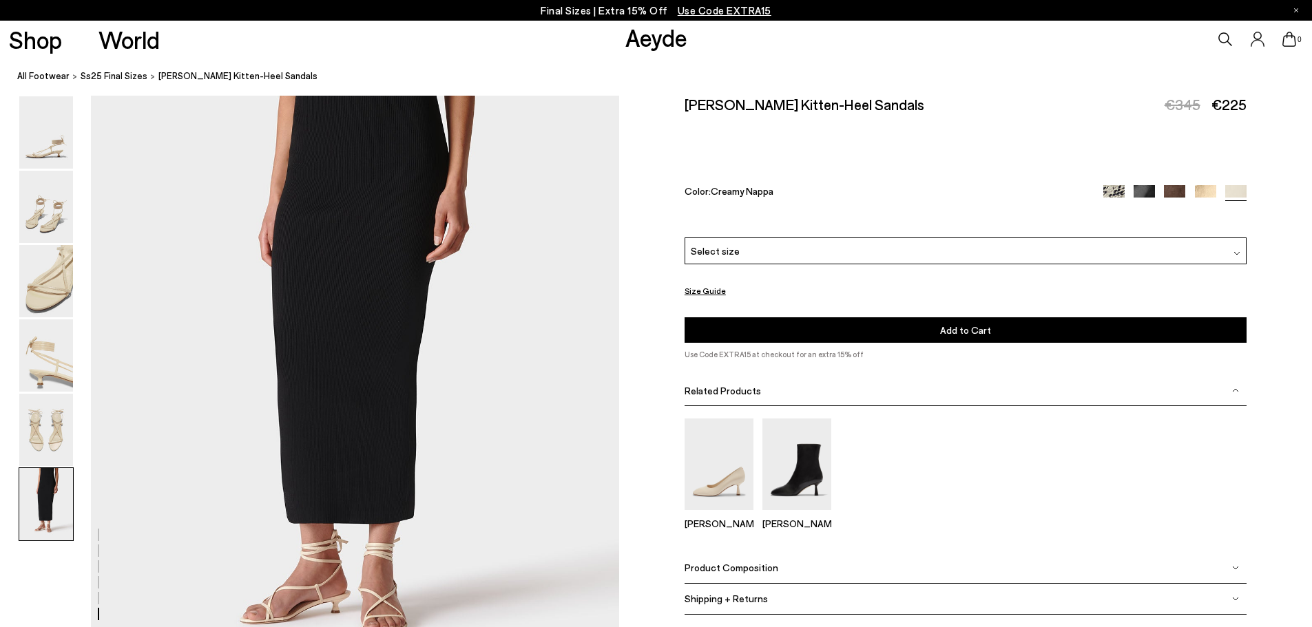
scroll to position [3626, 0]
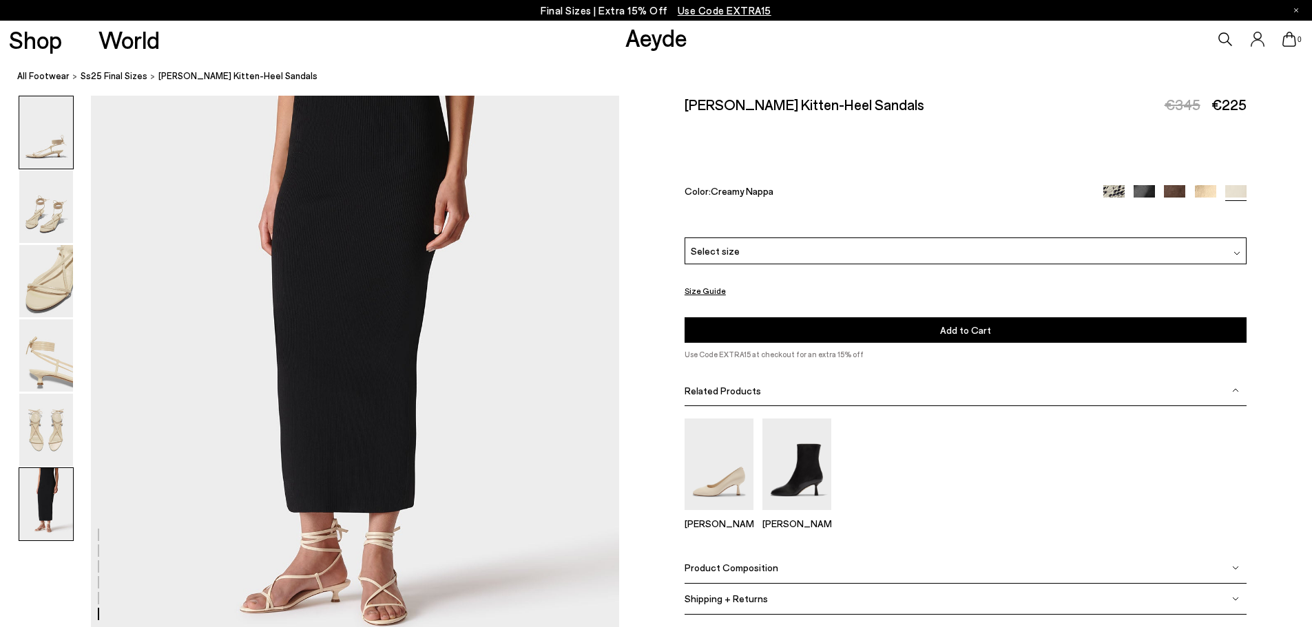
click at [48, 136] on img at bounding box center [46, 132] width 54 height 72
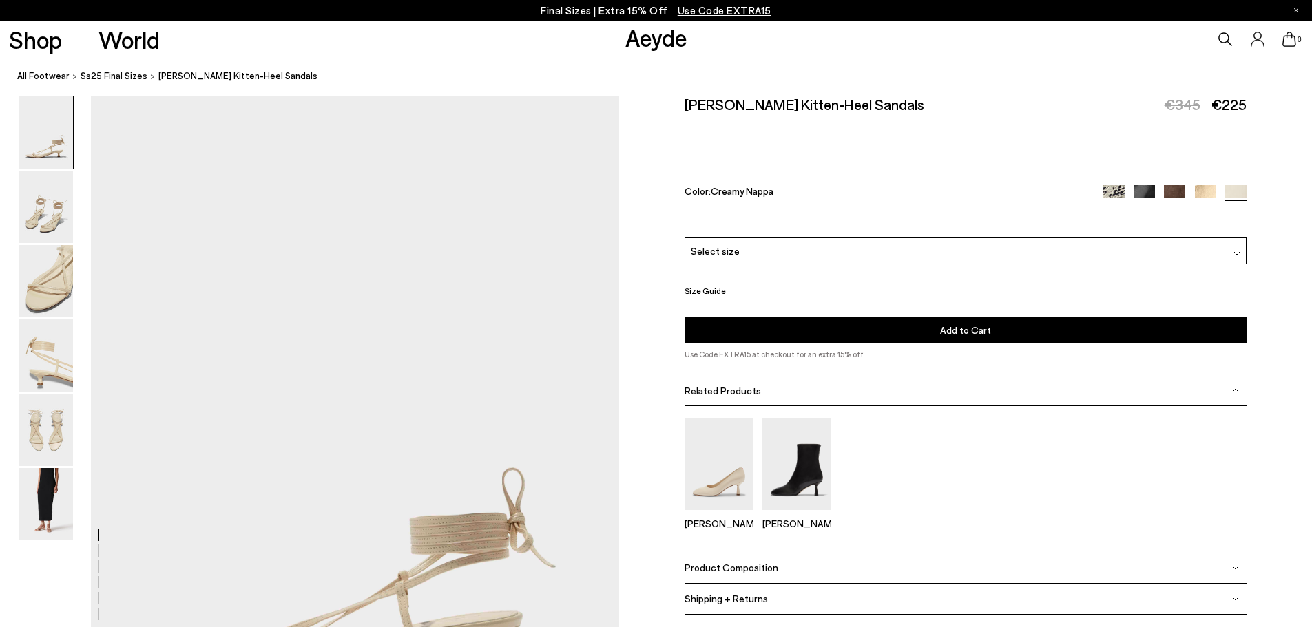
scroll to position [0, 0]
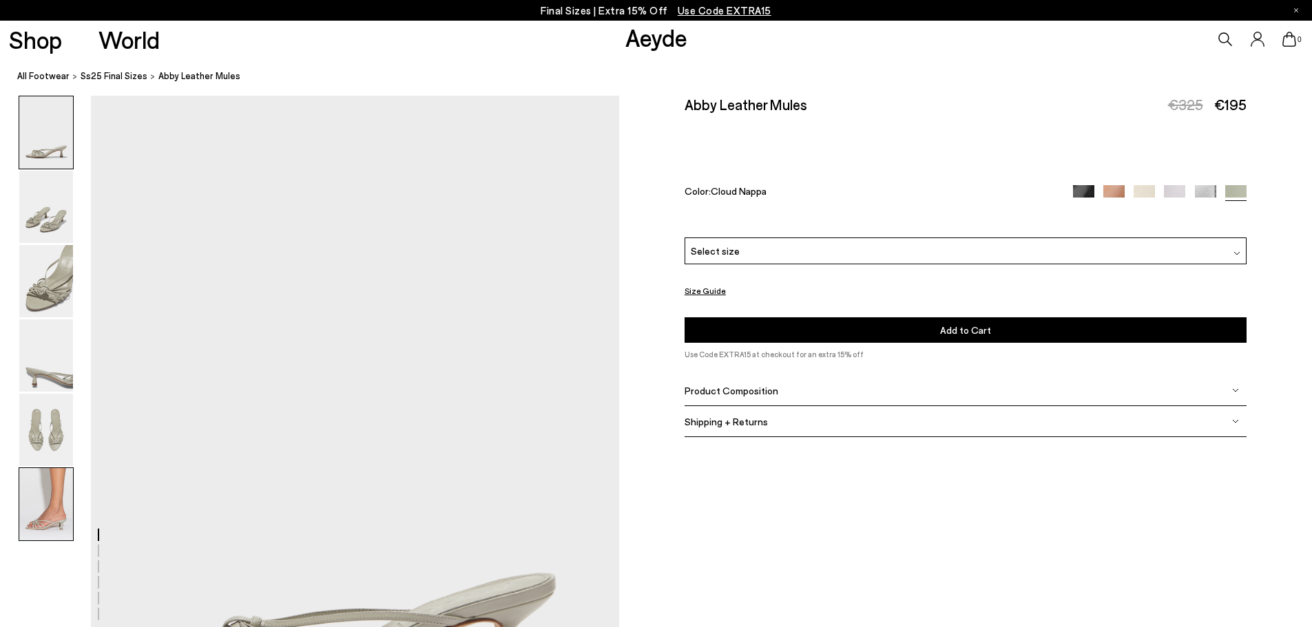
click at [26, 497] on img at bounding box center [46, 504] width 54 height 72
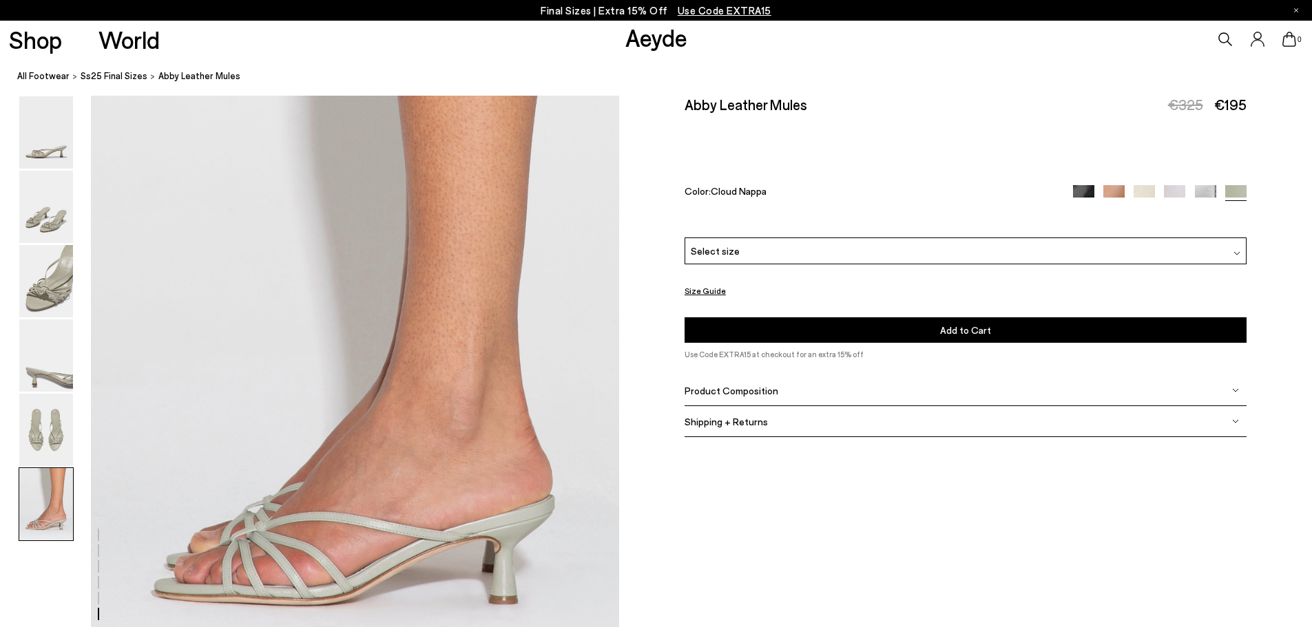
scroll to position [3626, 0]
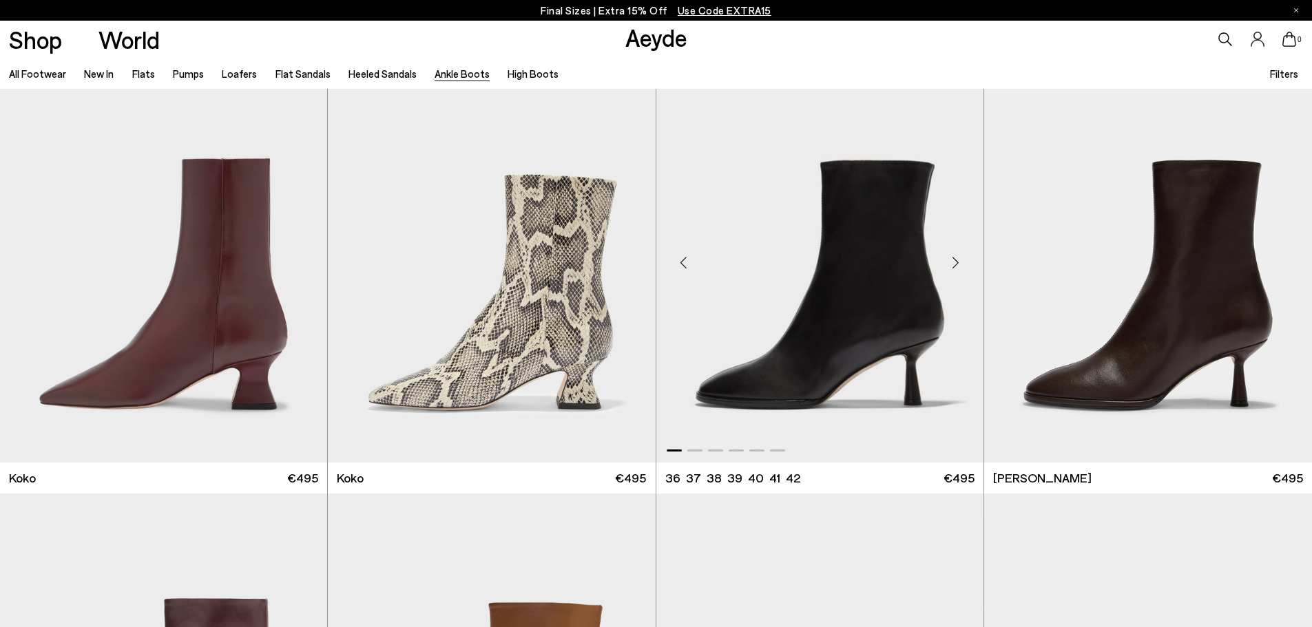
scroll to position [895, 0]
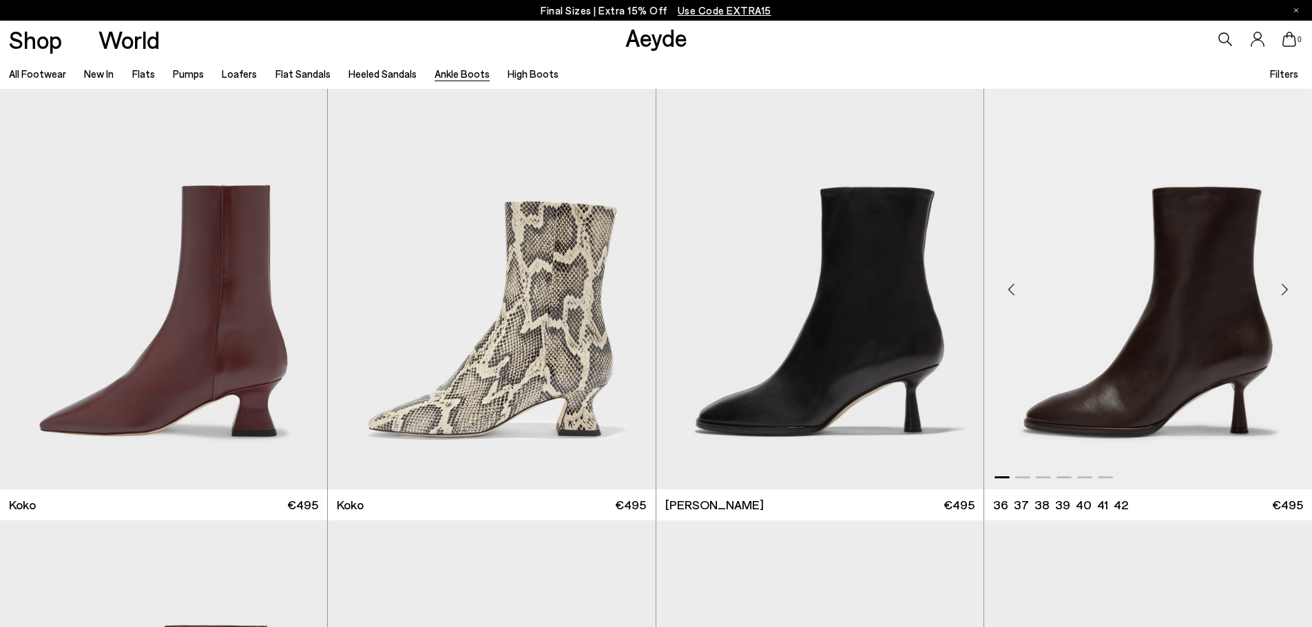
click at [1192, 300] on img "1 / 6" at bounding box center [1148, 284] width 328 height 411
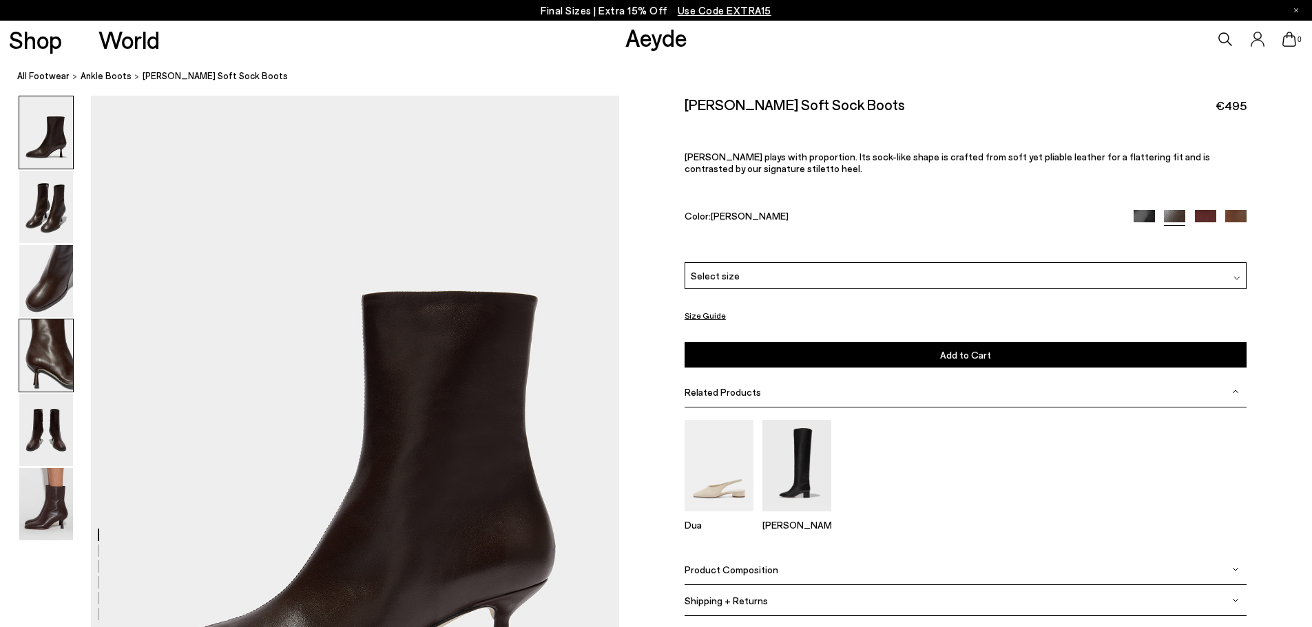
click at [34, 352] on img at bounding box center [46, 356] width 54 height 72
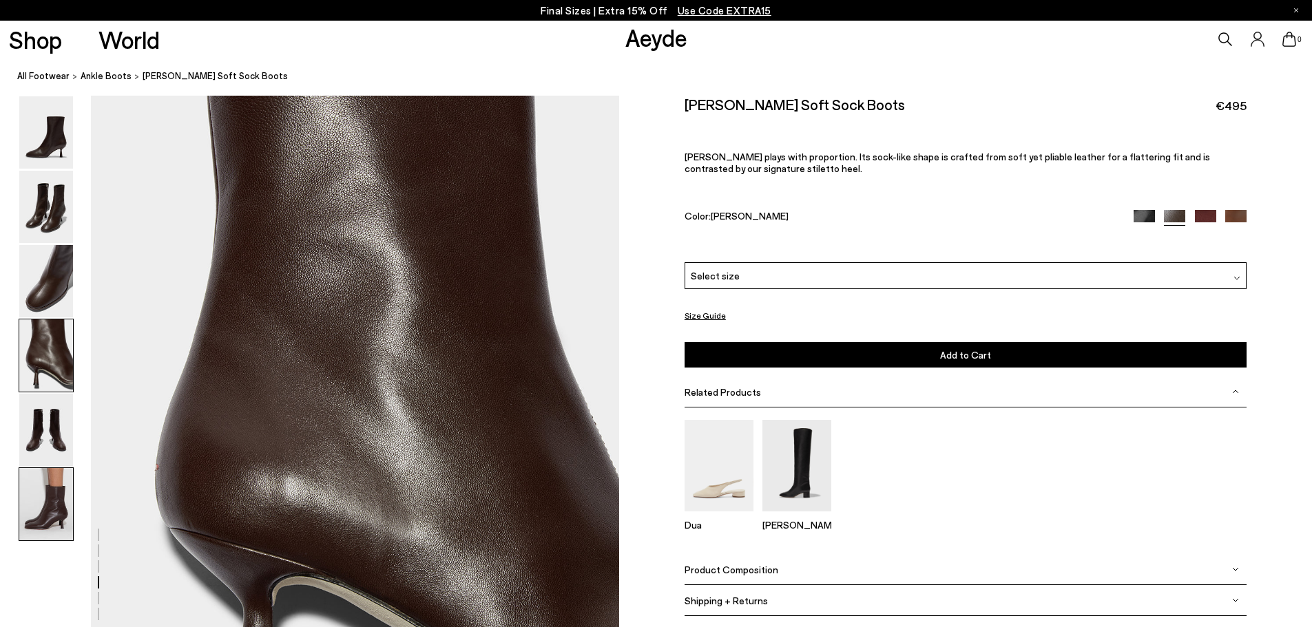
click at [52, 501] on img at bounding box center [46, 504] width 54 height 72
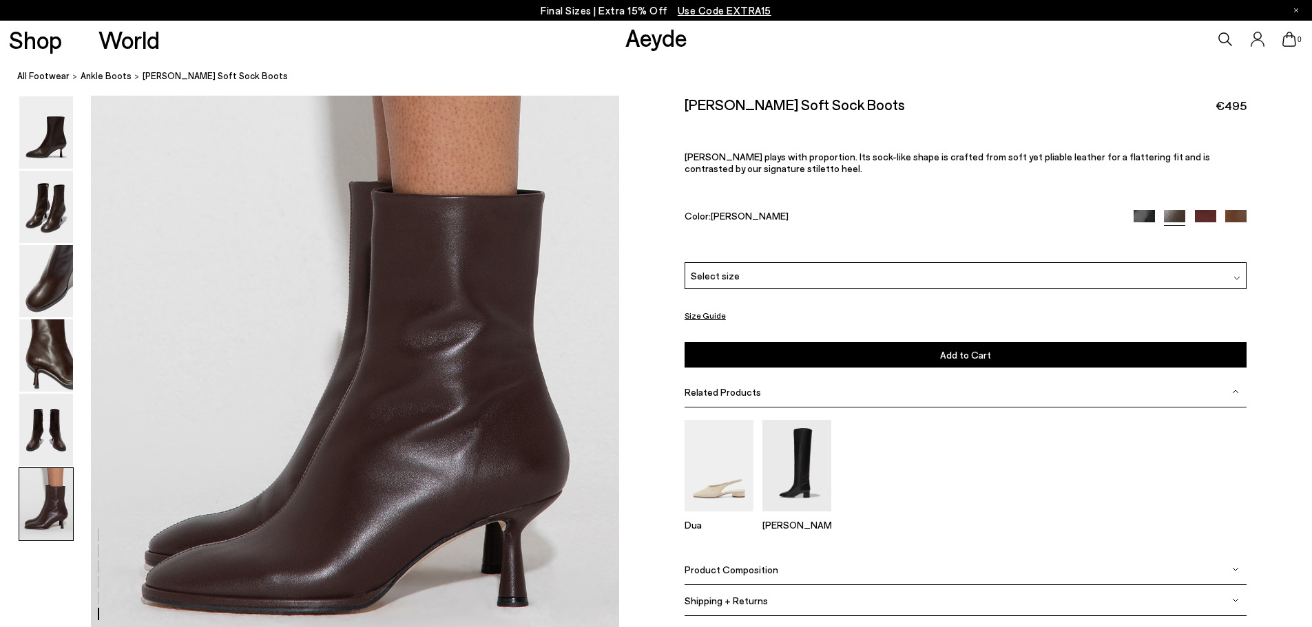
scroll to position [3626, 0]
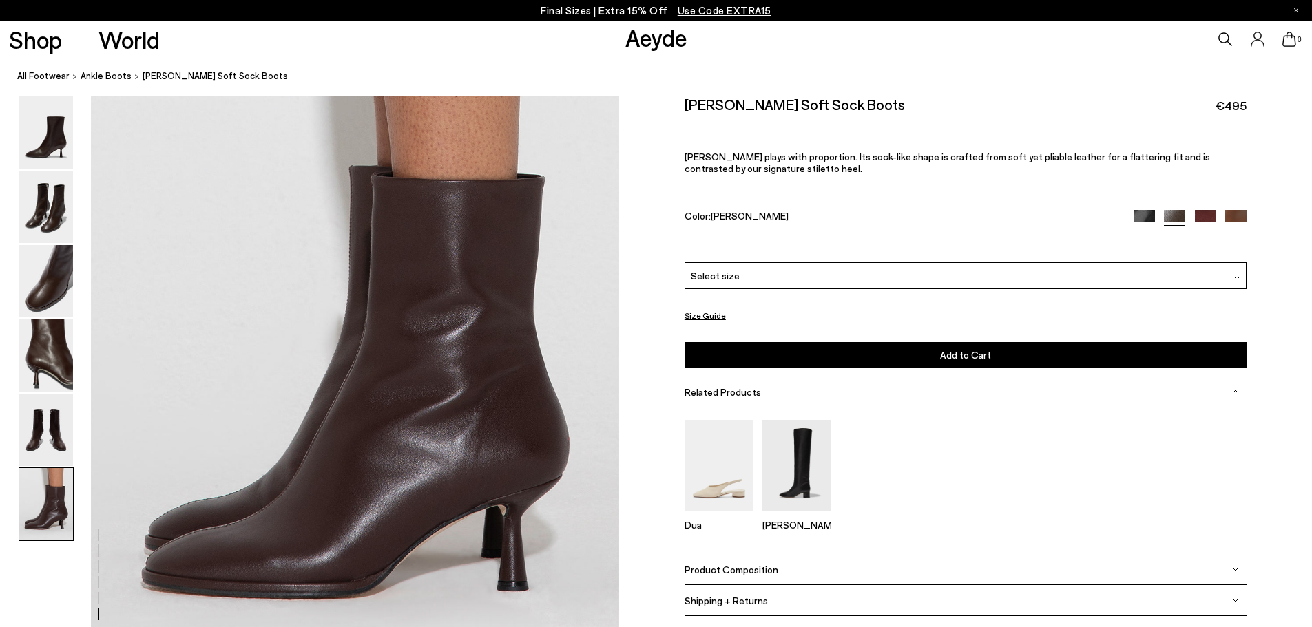
click at [747, 268] on div "Select size" at bounding box center [966, 275] width 562 height 27
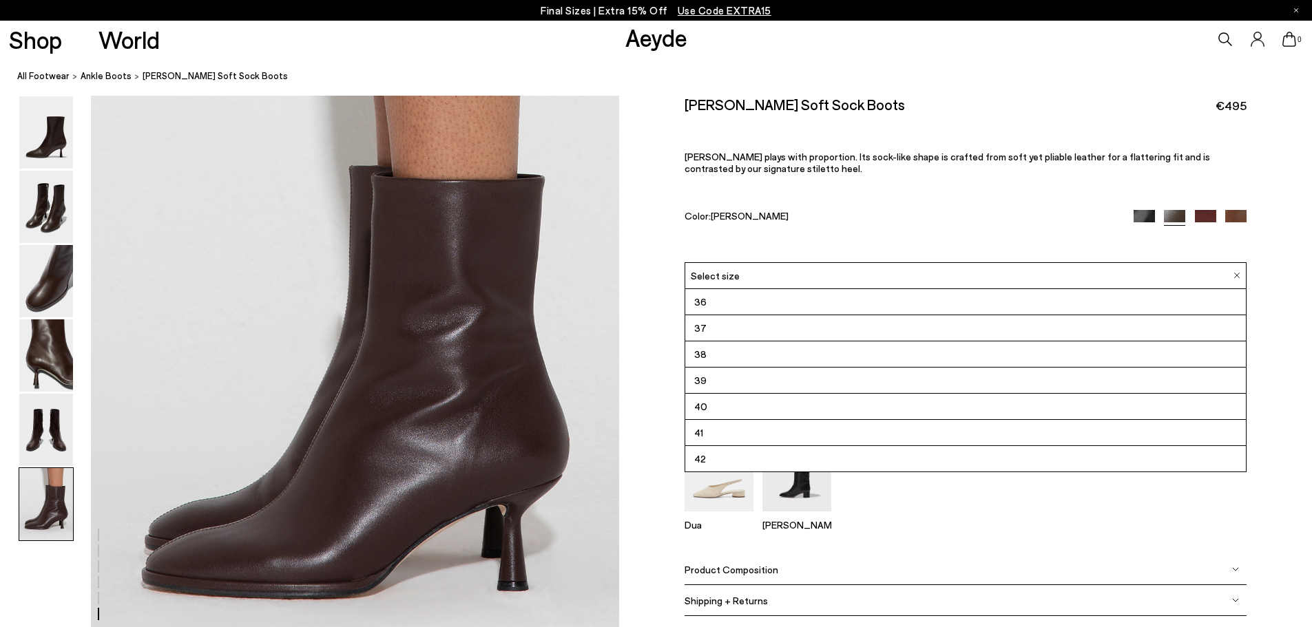
click at [741, 383] on li "39" at bounding box center [965, 381] width 561 height 26
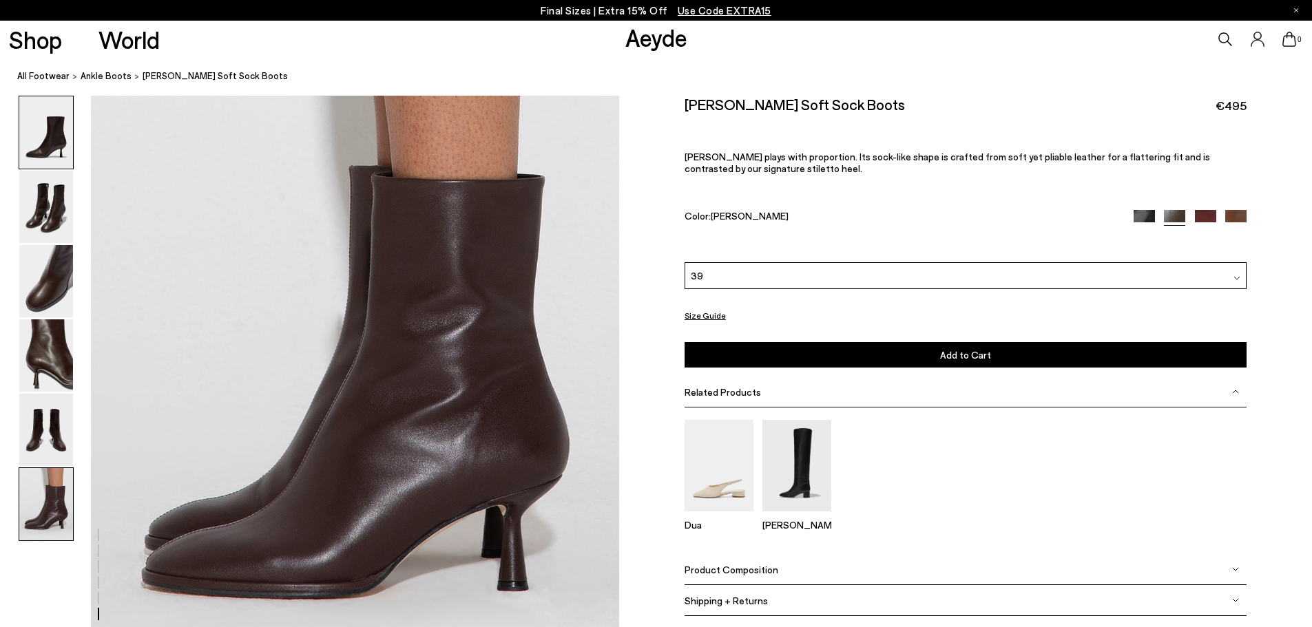
click at [65, 148] on img at bounding box center [46, 132] width 54 height 72
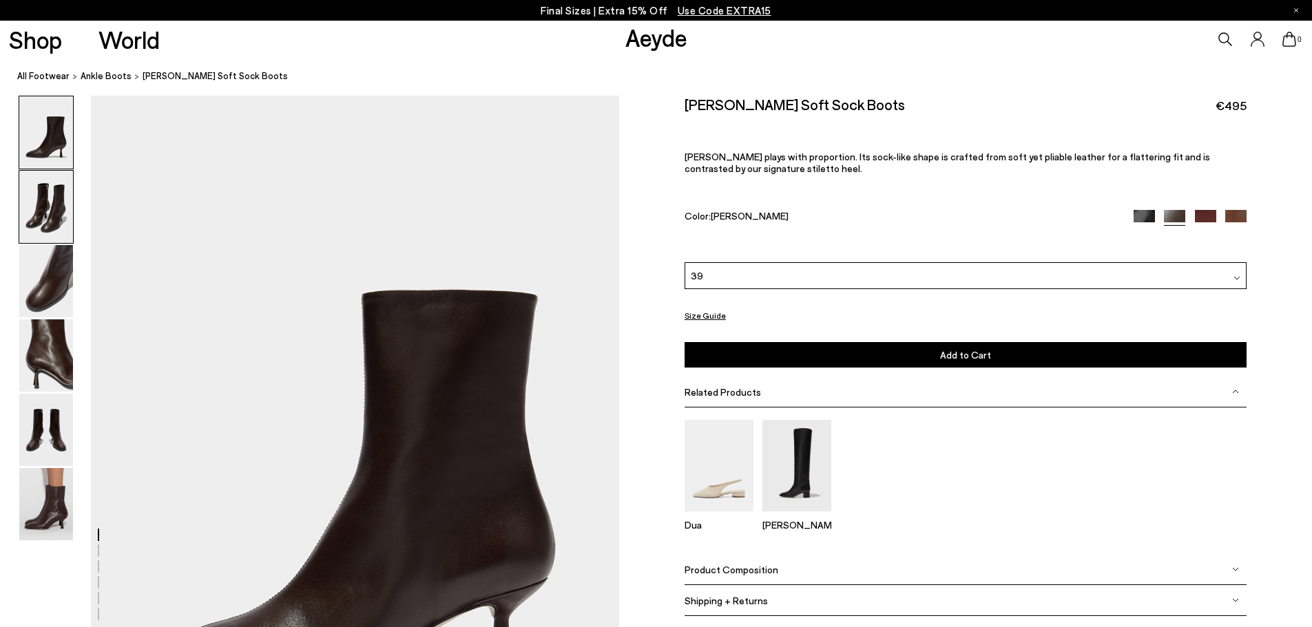
click at [48, 205] on img at bounding box center [46, 207] width 54 height 72
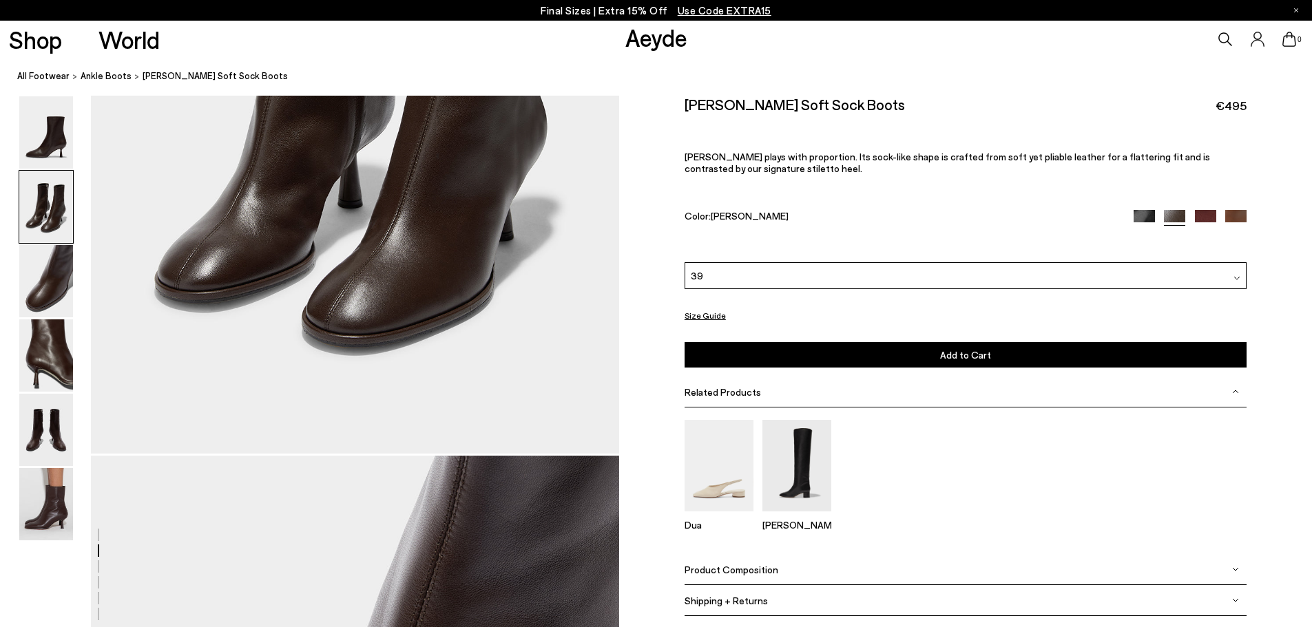
scroll to position [1396, 0]
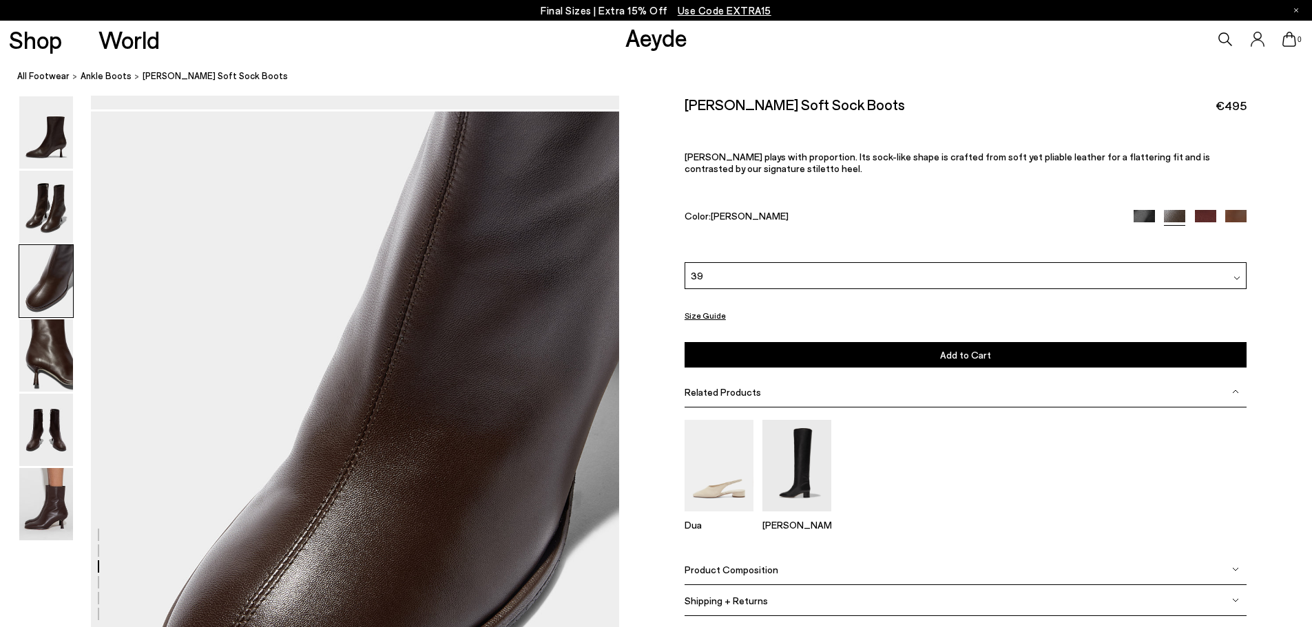
click at [59, 426] on img at bounding box center [46, 430] width 54 height 72
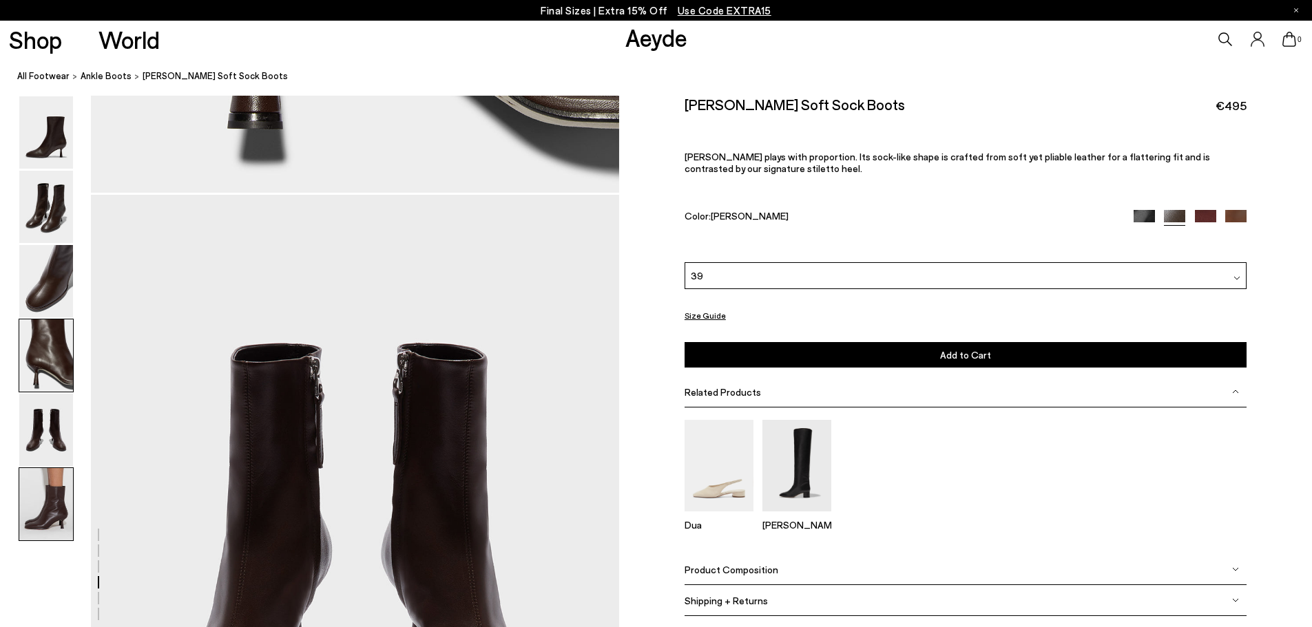
click at [50, 499] on img at bounding box center [46, 504] width 54 height 72
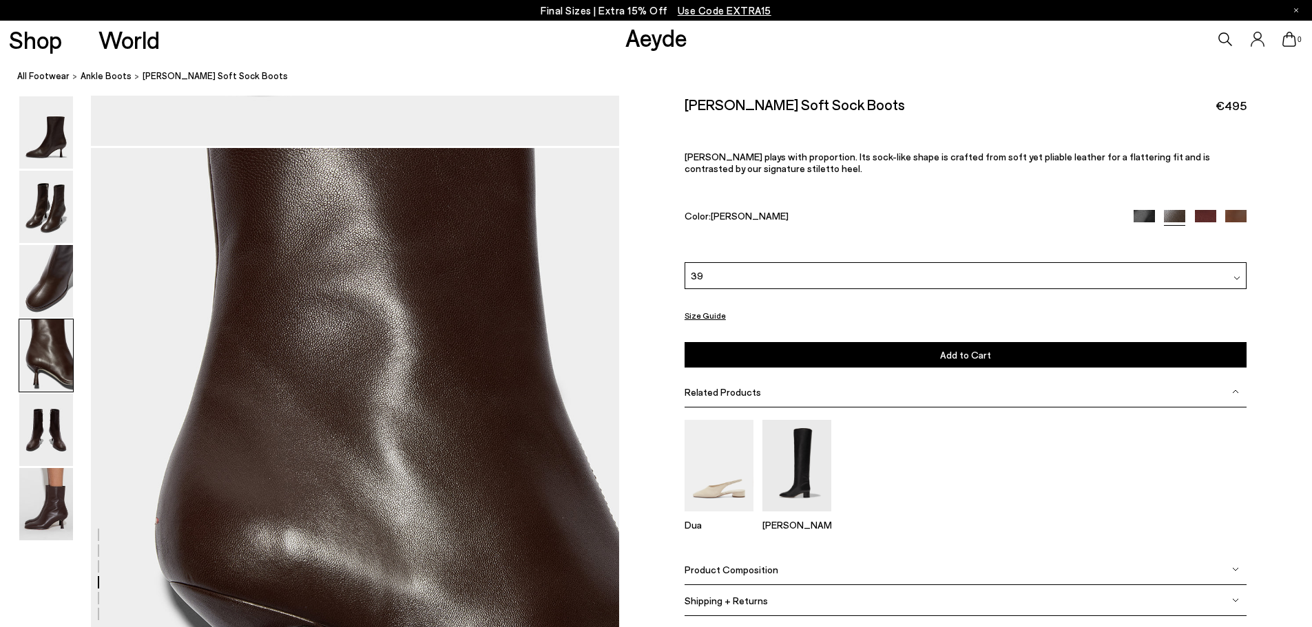
scroll to position [2042, 0]
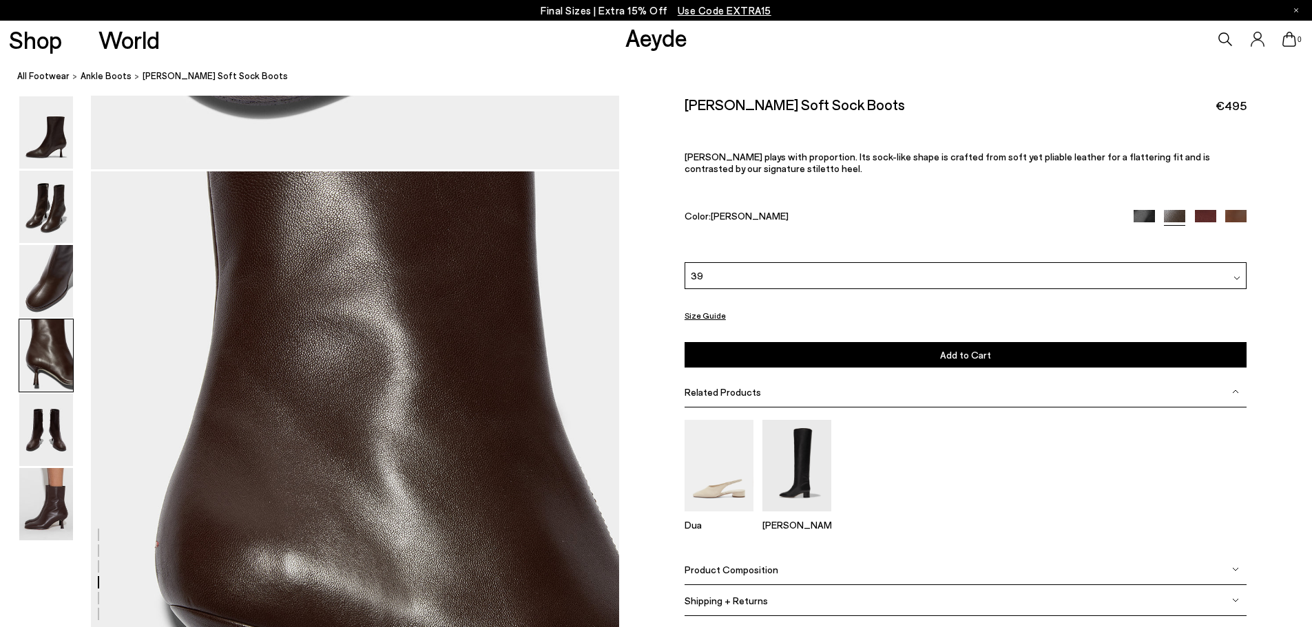
click at [744, 280] on div "39" at bounding box center [966, 275] width 562 height 27
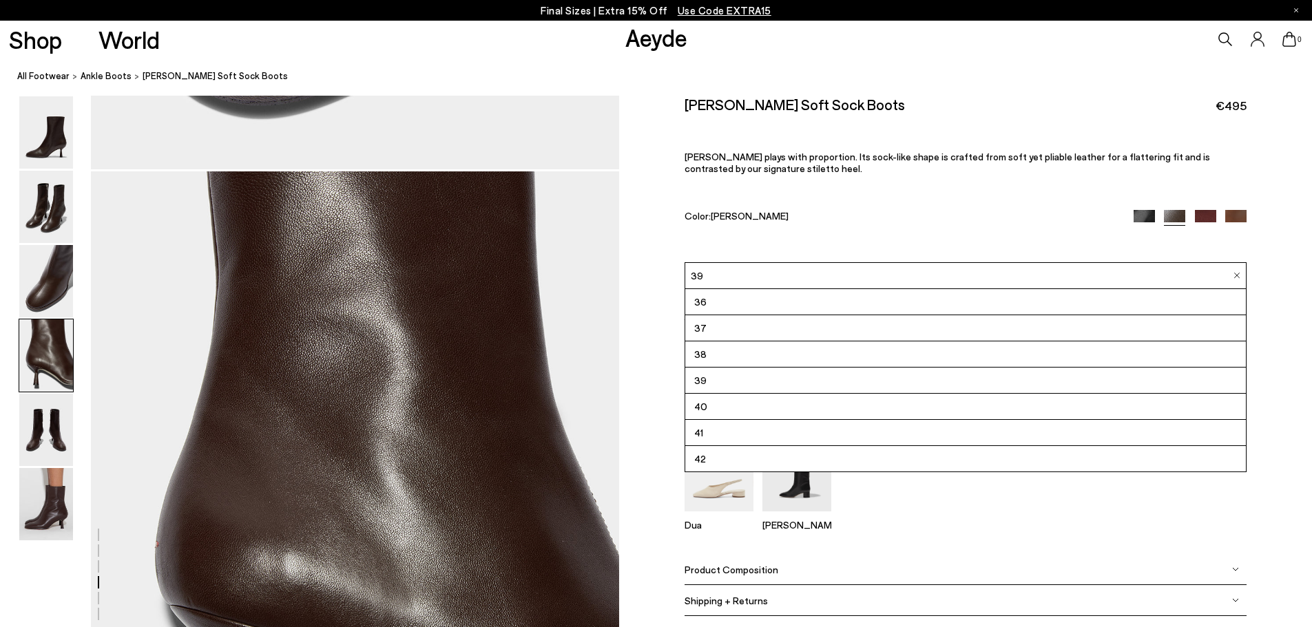
click at [744, 280] on div "39" at bounding box center [966, 275] width 562 height 27
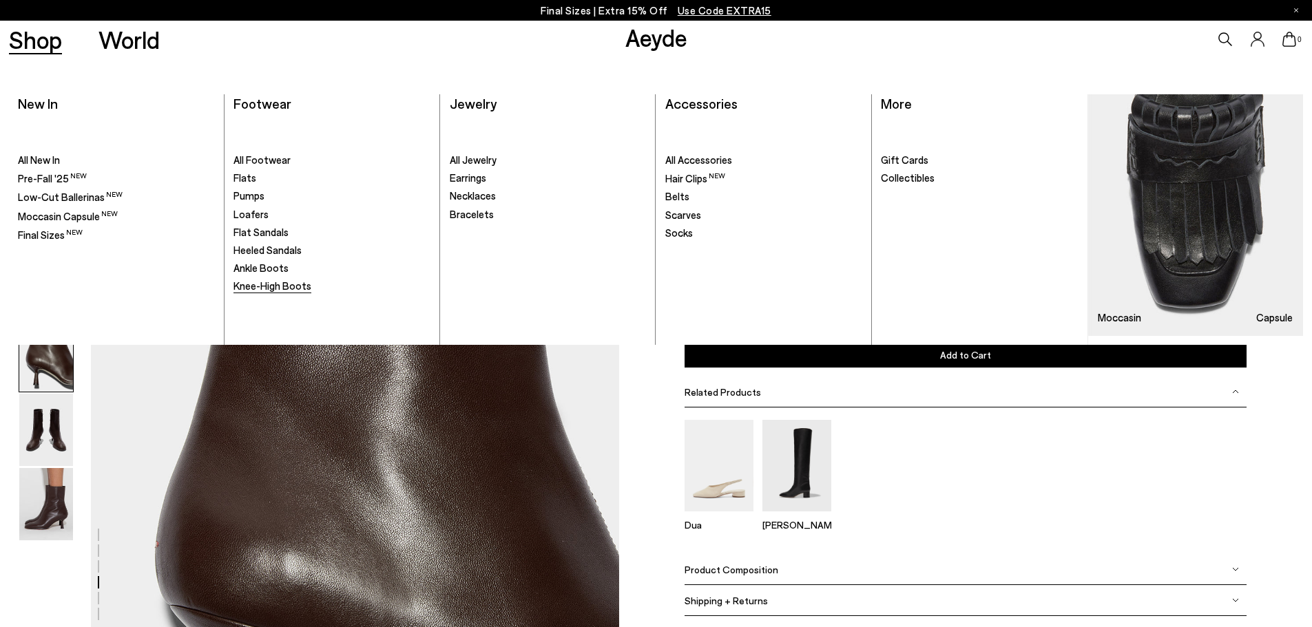
click at [284, 287] on span "Knee-High Boots" at bounding box center [272, 286] width 78 height 12
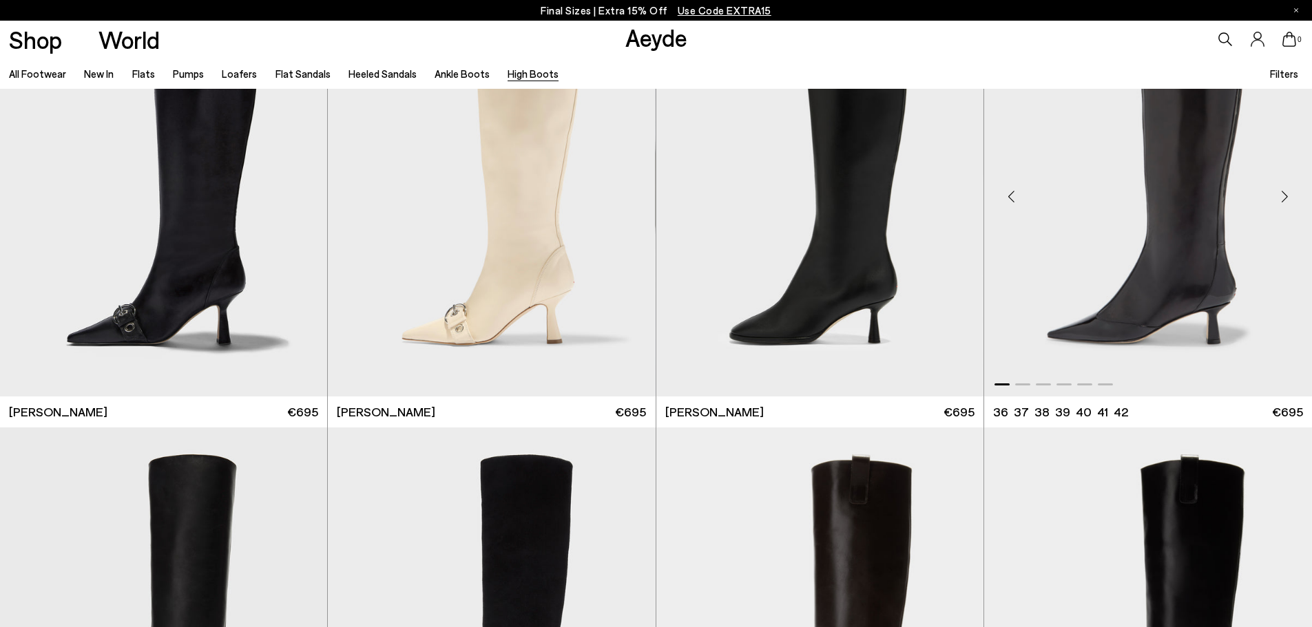
scroll to position [344, 0]
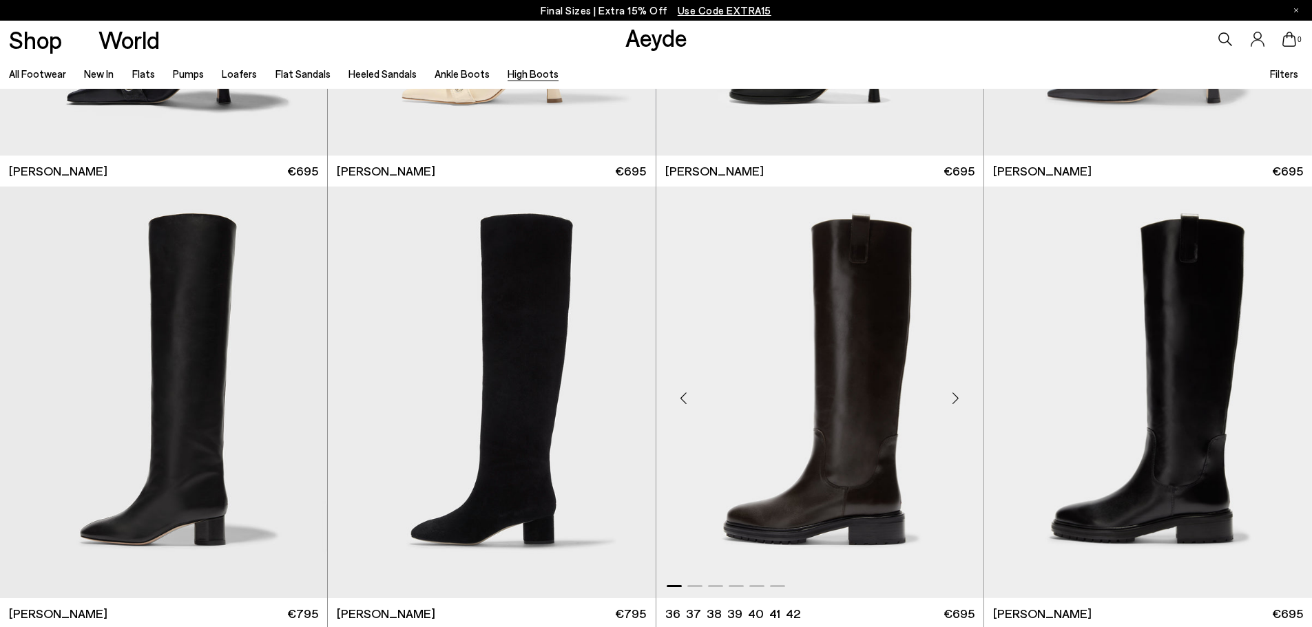
click at [853, 404] on img "1 / 6" at bounding box center [819, 392] width 327 height 411
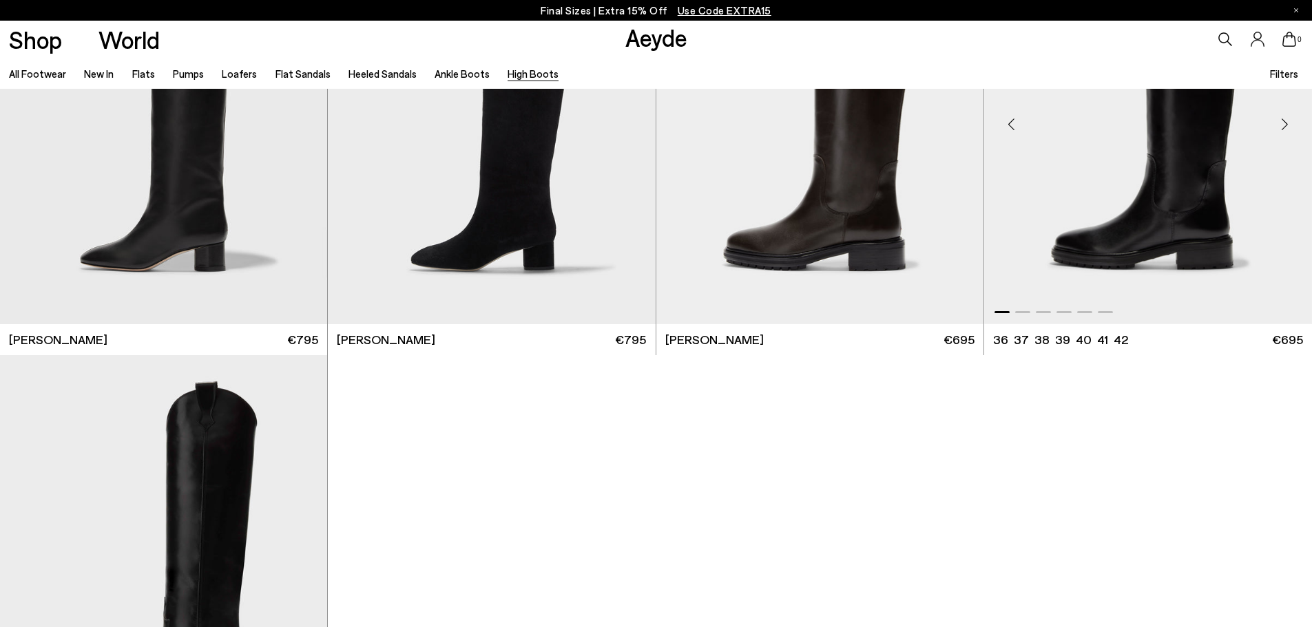
scroll to position [758, 0]
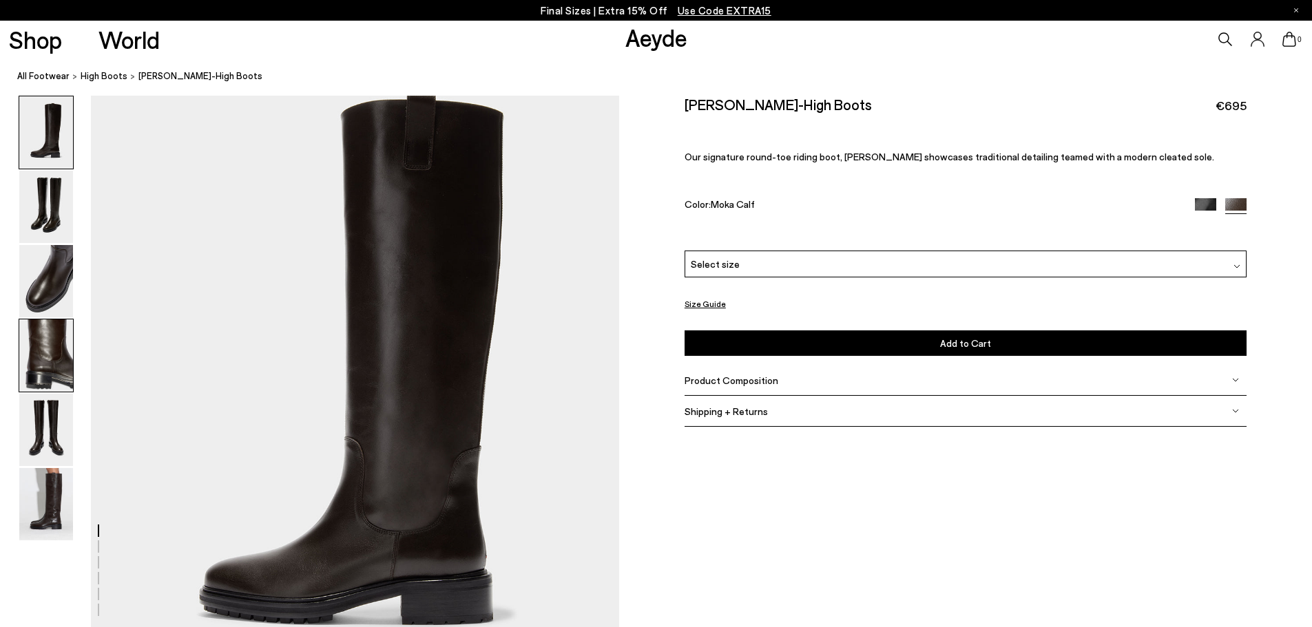
click at [28, 344] on img at bounding box center [46, 356] width 54 height 72
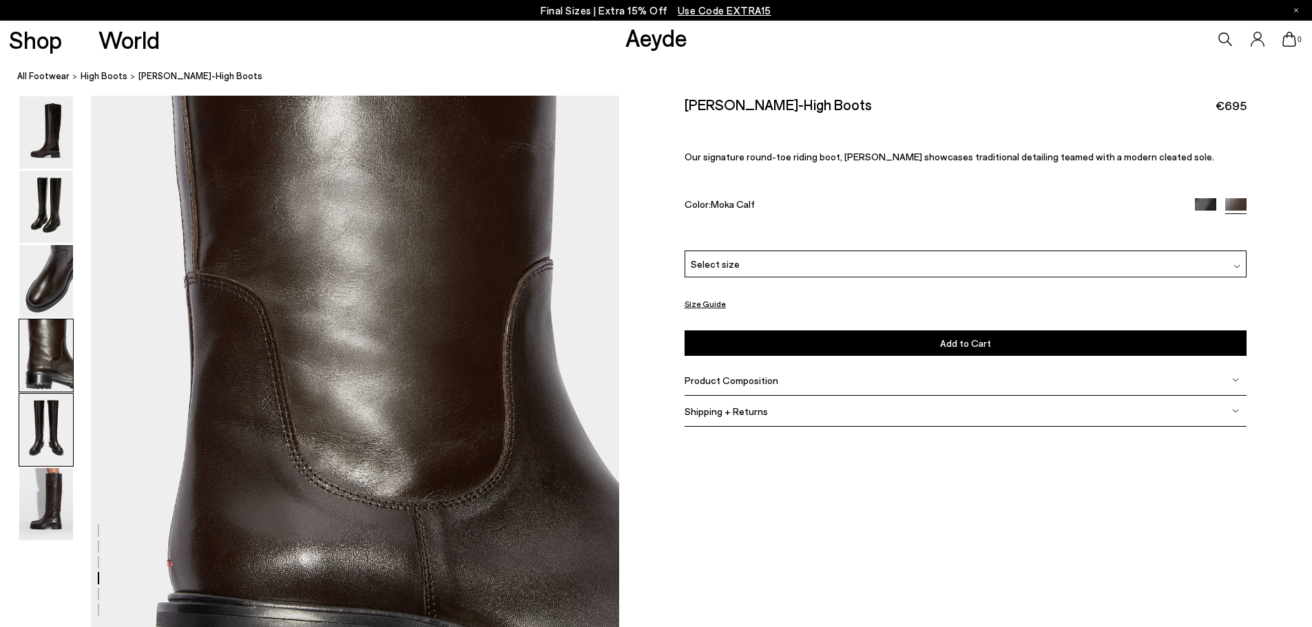
click at [41, 433] on img at bounding box center [46, 430] width 54 height 72
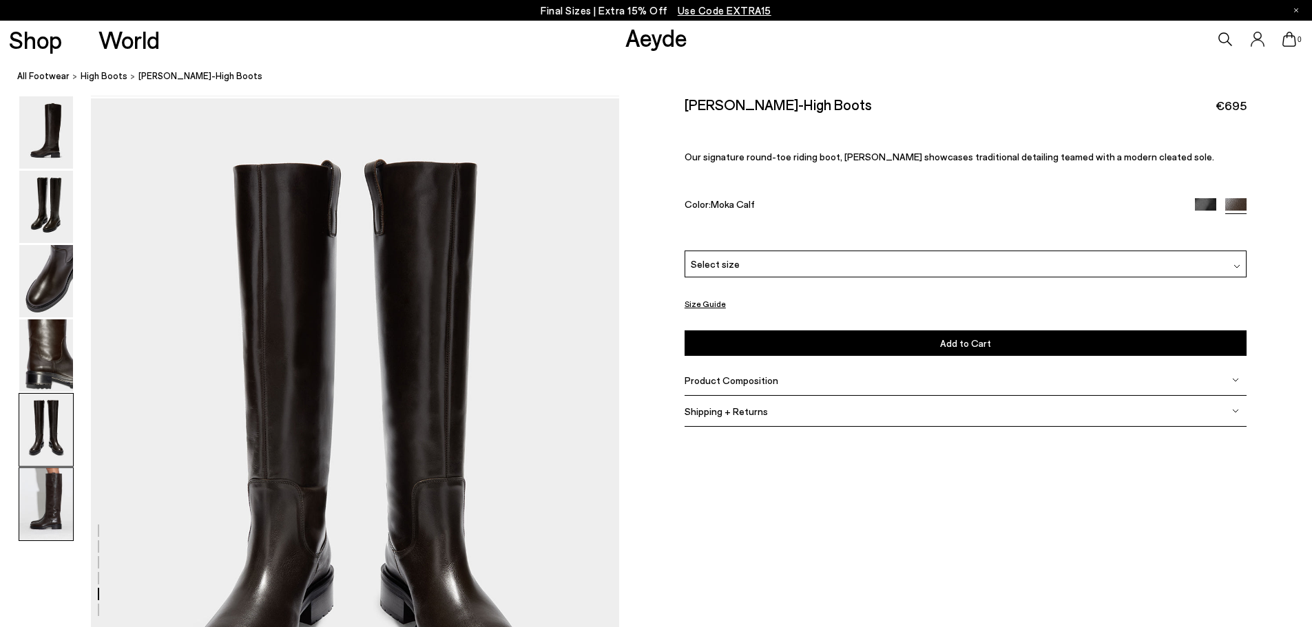
scroll to position [2653, 0]
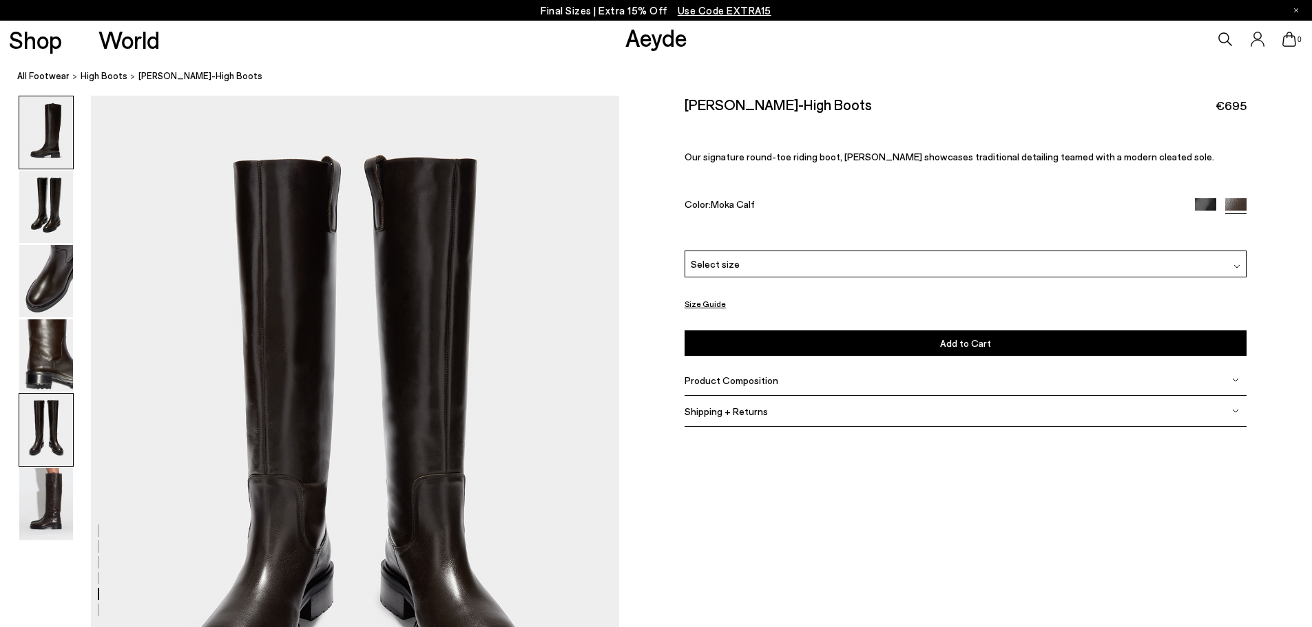
click at [50, 132] on img at bounding box center [46, 132] width 54 height 72
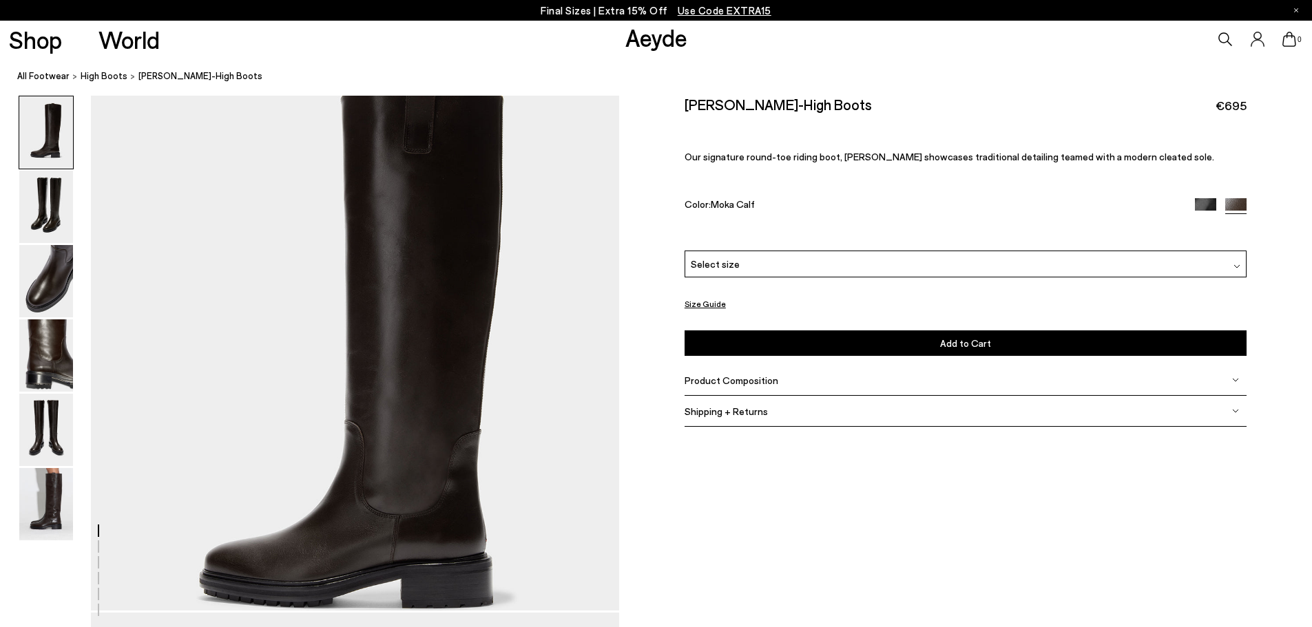
scroll to position [0, 0]
